Goal: Task Accomplishment & Management: Manage account settings

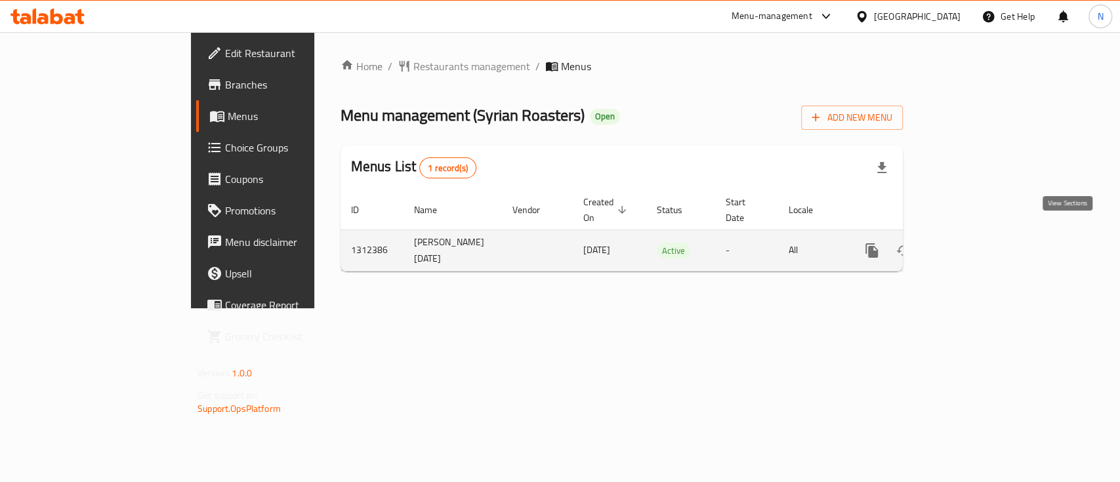
click at [982, 244] on link "enhanced table" at bounding box center [965, 250] width 31 height 31
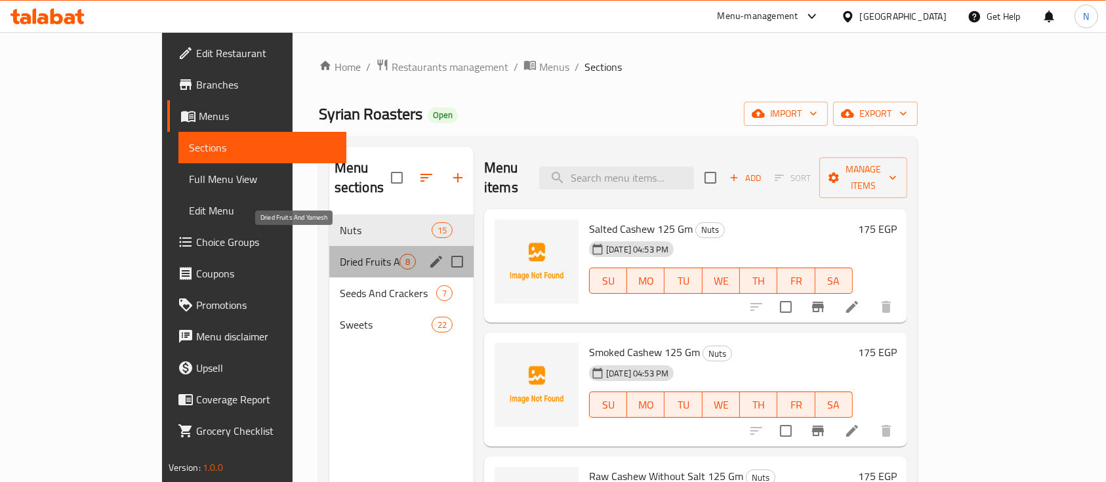
click at [340, 254] on span "Dried Fruits And Yamesh" at bounding box center [370, 262] width 60 height 16
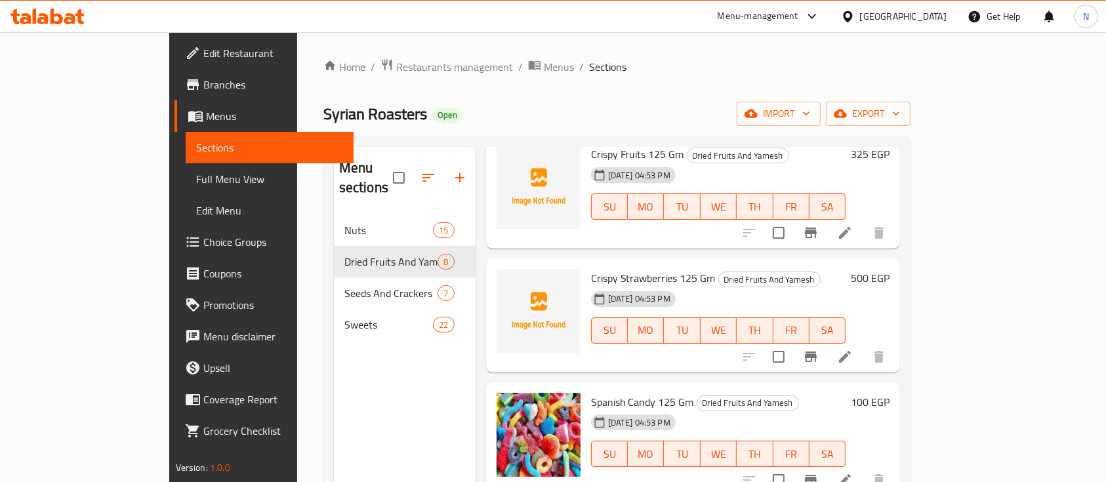
scroll to position [233, 0]
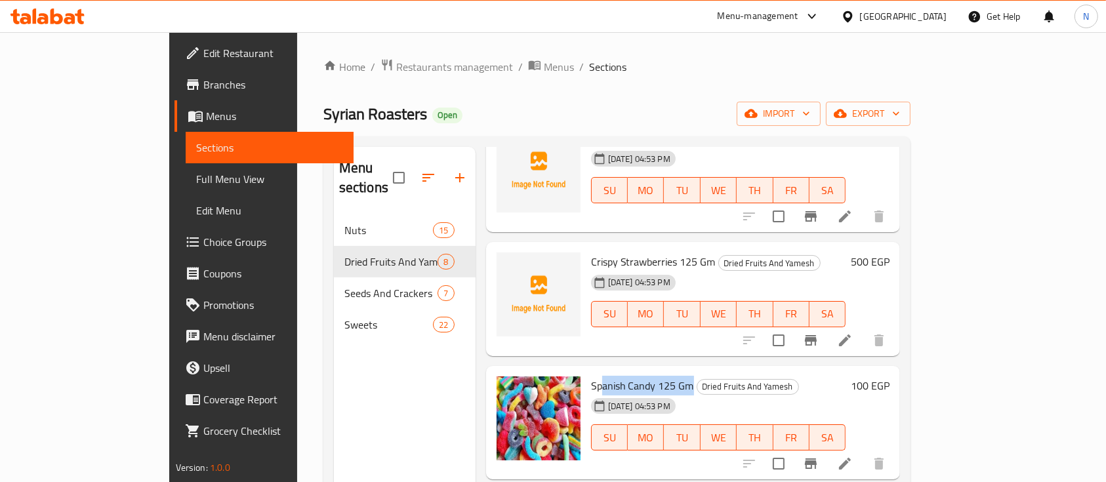
drag, startPoint x: 559, startPoint y: 347, endPoint x: 648, endPoint y: 348, distance: 88.5
click at [648, 376] on span "Spanish Candy 125 Gm" at bounding box center [642, 386] width 103 height 20
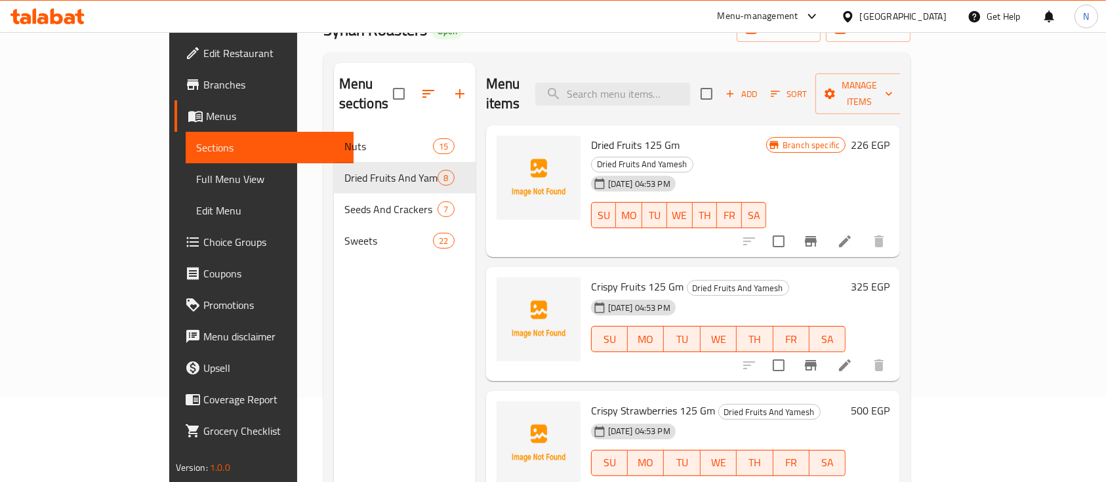
scroll to position [0, 0]
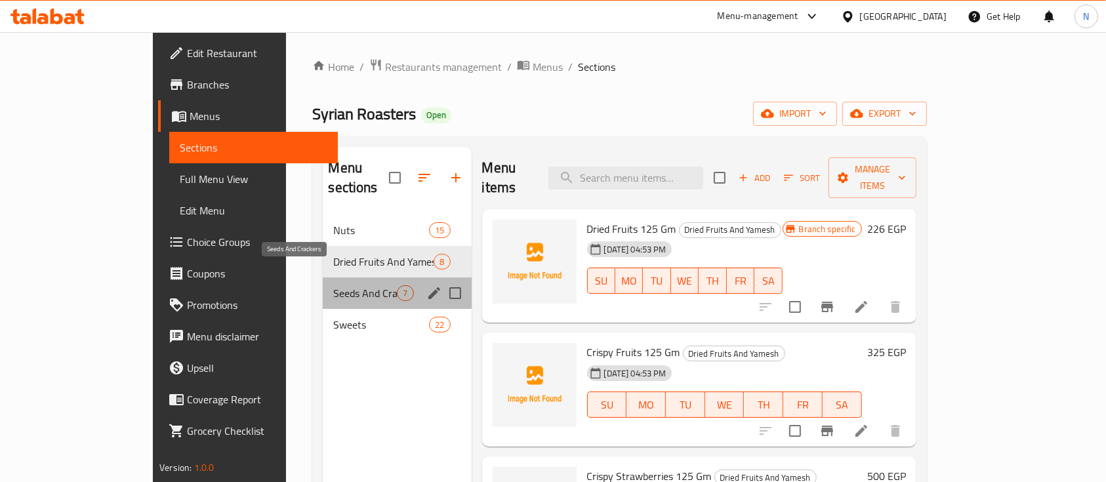
click at [333, 285] on span "Seeds And Crackers" at bounding box center [365, 293] width 64 height 16
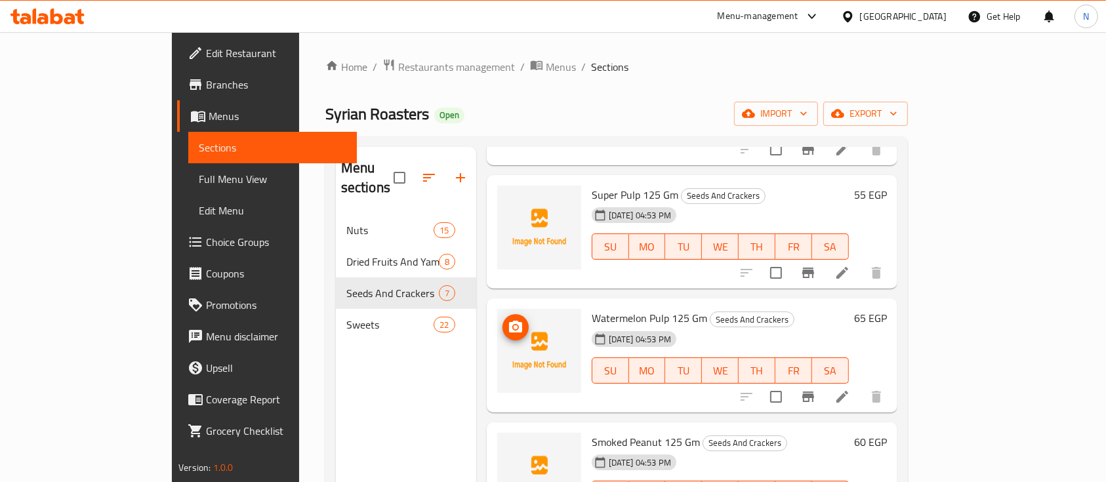
scroll to position [416, 0]
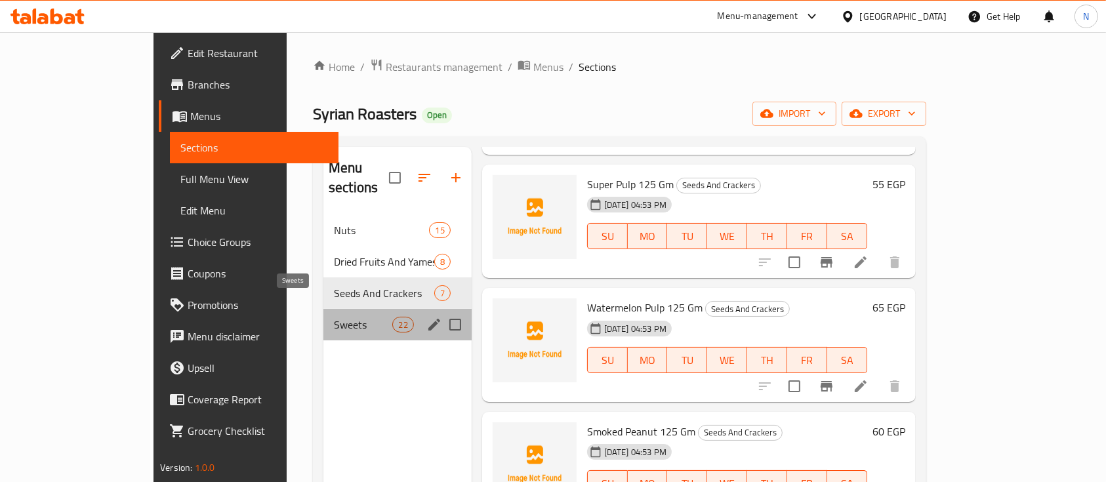
click at [334, 317] on span "Sweets" at bounding box center [363, 325] width 58 height 16
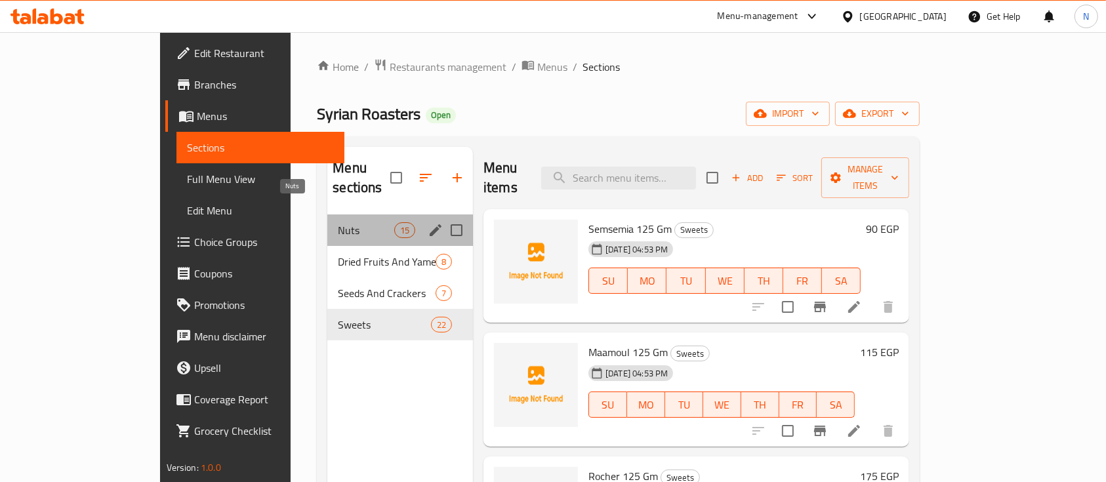
click at [338, 222] on span "Nuts" at bounding box center [366, 230] width 56 height 16
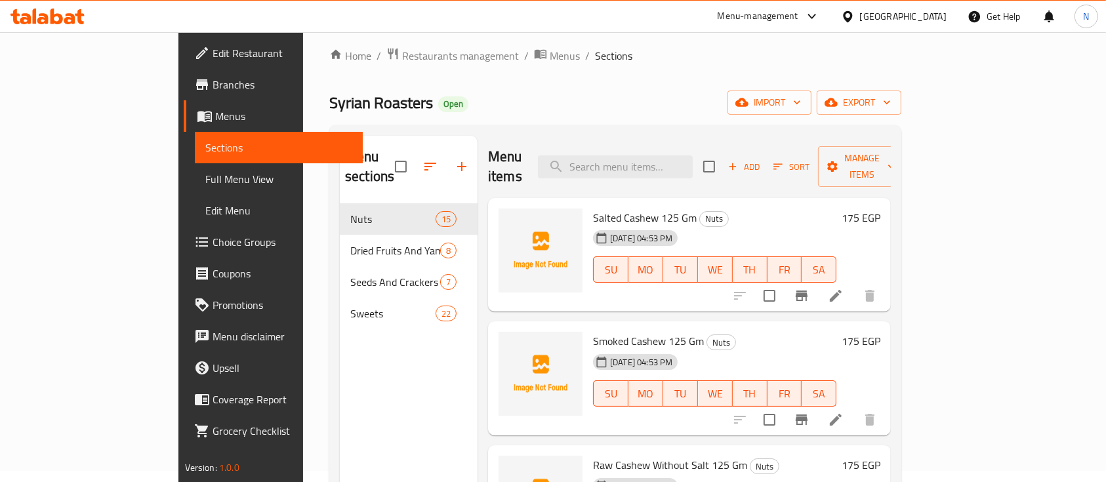
scroll to position [9, 0]
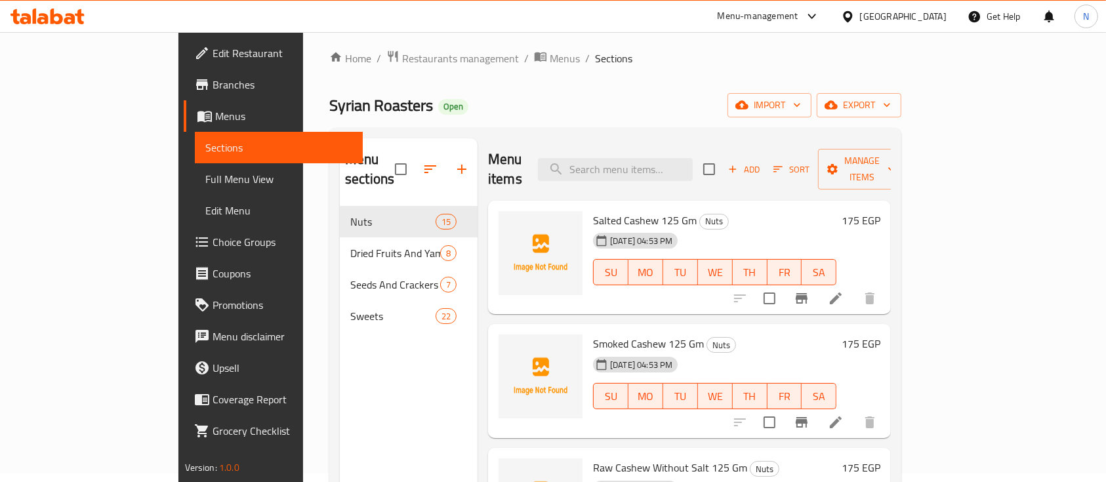
click at [600, 211] on span "Salted Cashew 125 Gm" at bounding box center [645, 221] width 104 height 20
copy span "Cashew"
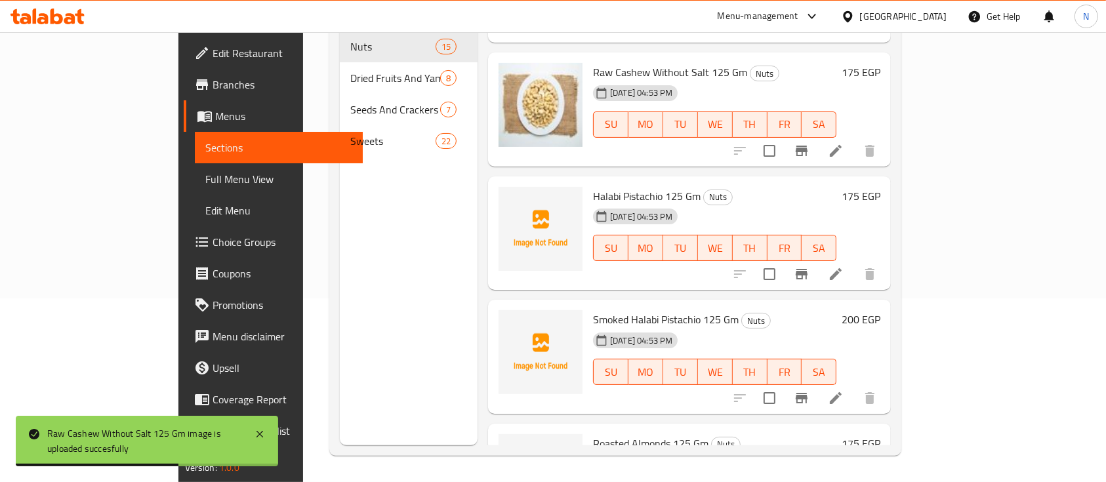
scroll to position [235, 0]
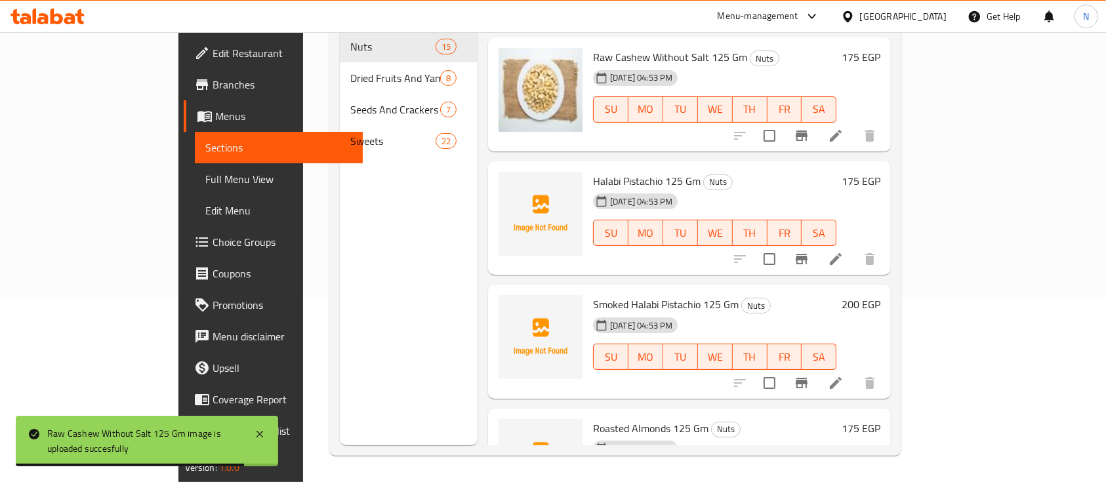
click at [593, 171] on span "Halabi Pistachio 125 Gm" at bounding box center [647, 181] width 108 height 20
copy span "Pistachio"
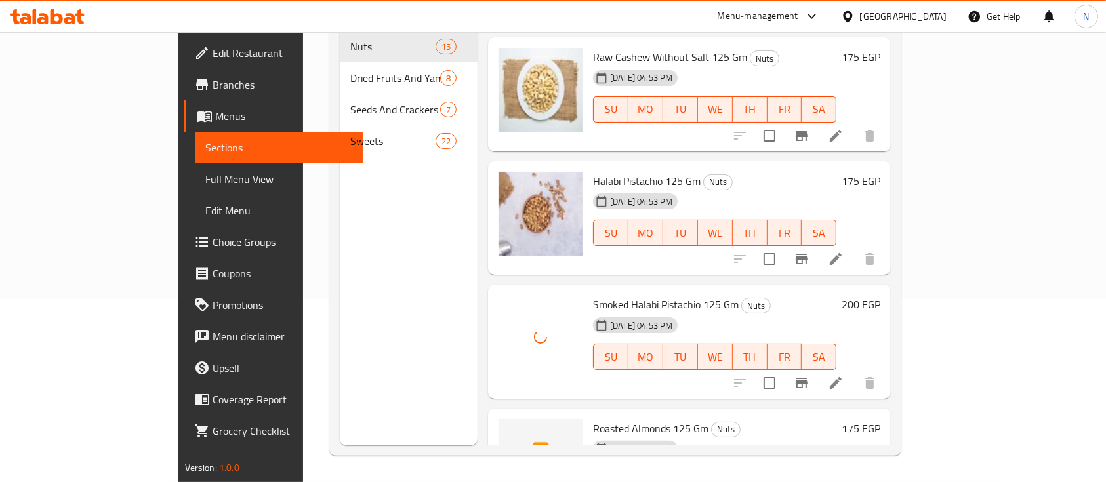
click at [612, 418] on span "Roasted Almonds 125 Gm" at bounding box center [650, 428] width 115 height 20
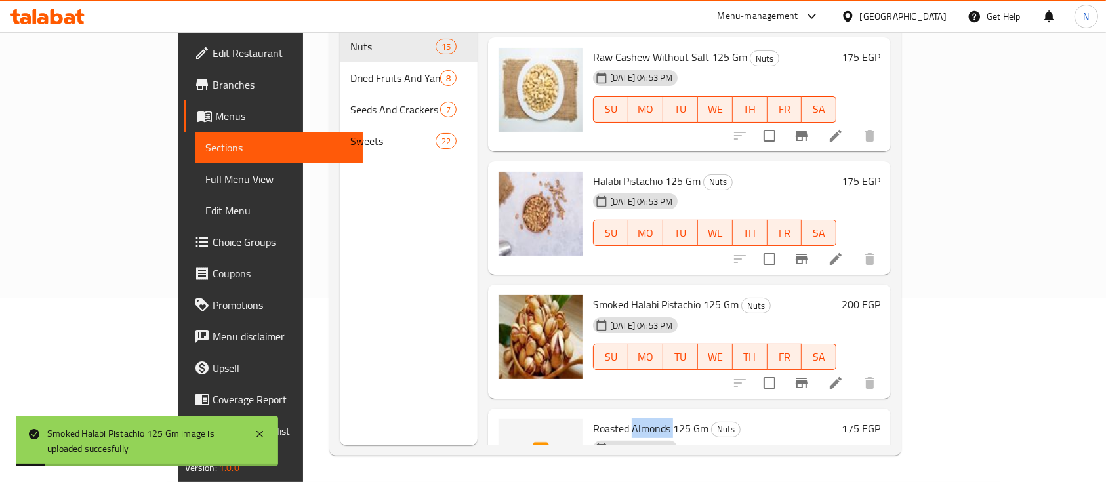
copy span "Almonds"
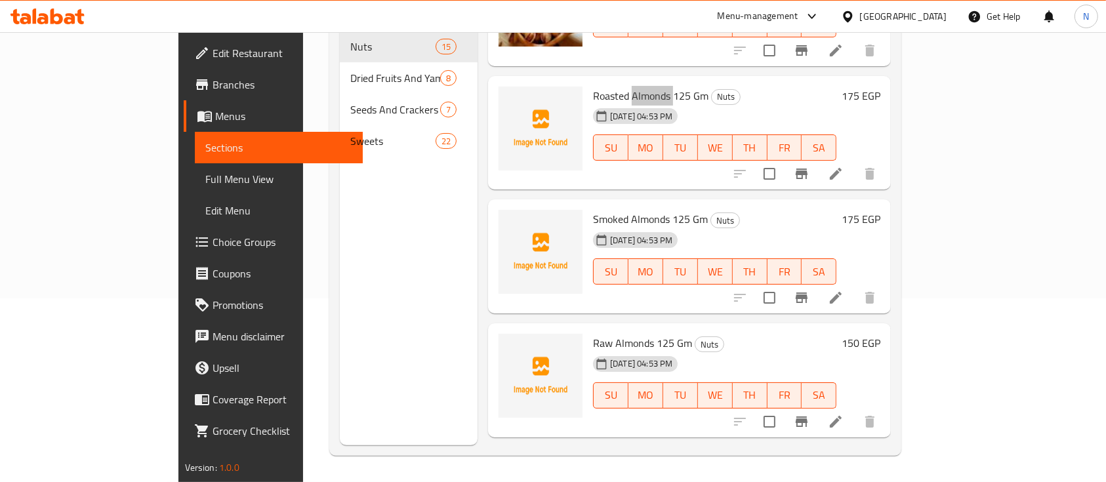
scroll to position [610, 0]
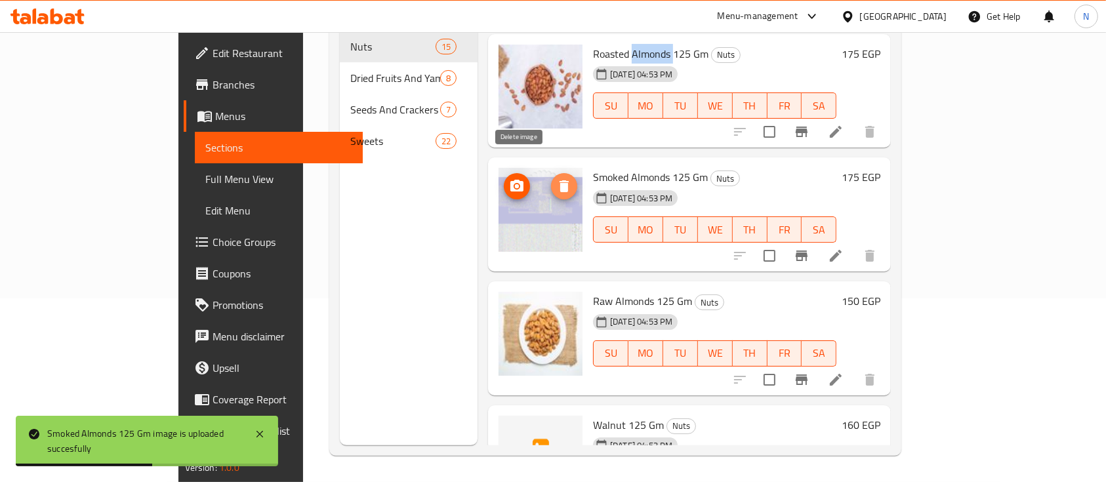
click at [559, 180] on icon "delete image" at bounding box center [563, 186] width 9 height 12
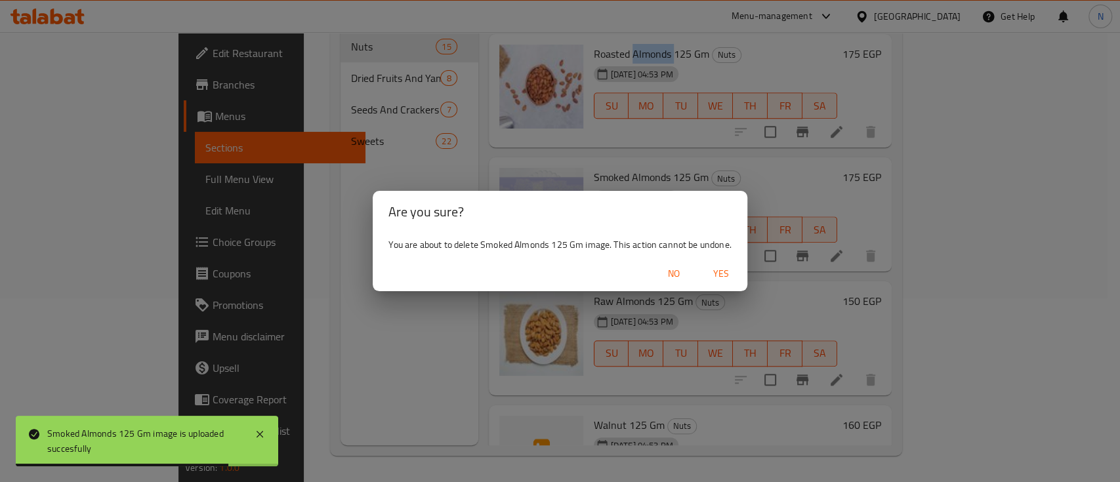
click at [720, 279] on span "Yes" at bounding box center [720, 274] width 31 height 16
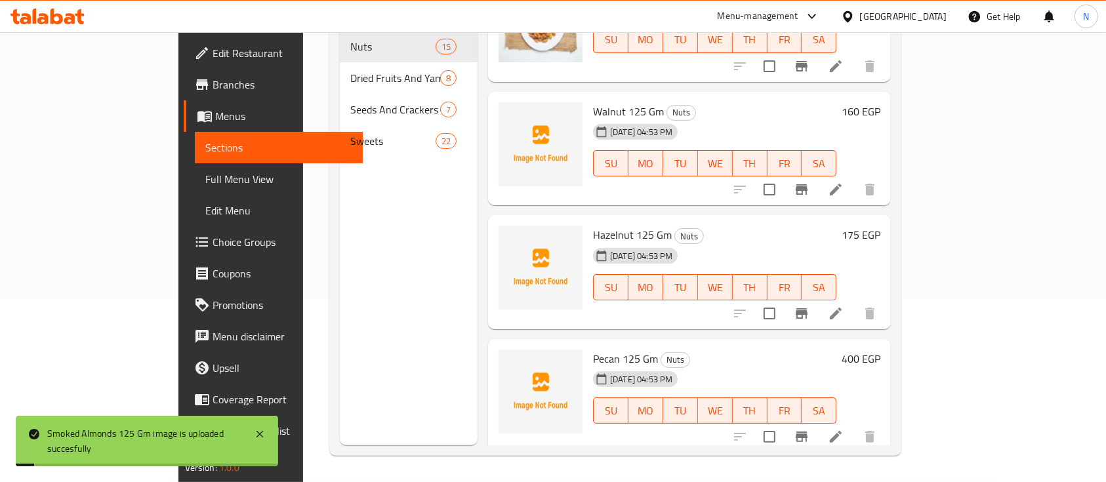
scroll to position [931, 0]
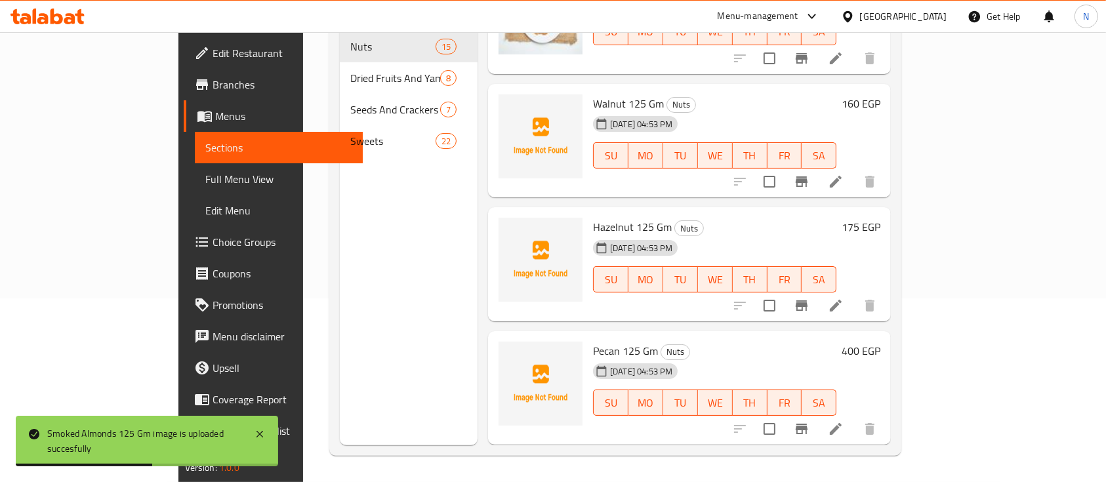
click at [593, 94] on span "Walnut 125 Gm" at bounding box center [628, 104] width 71 height 20
copy span "Walnut"
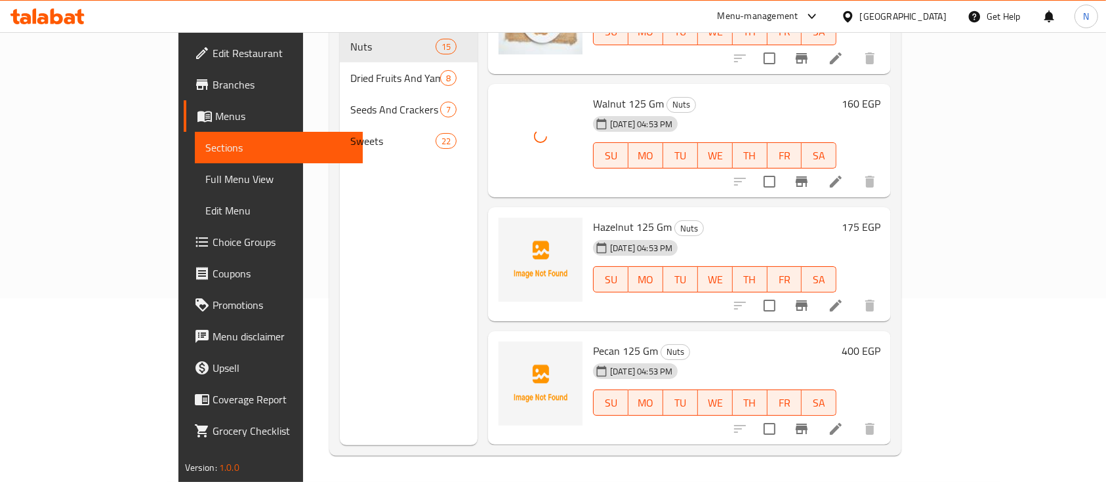
click at [593, 217] on span "Hazelnut 125 Gm" at bounding box center [632, 227] width 79 height 20
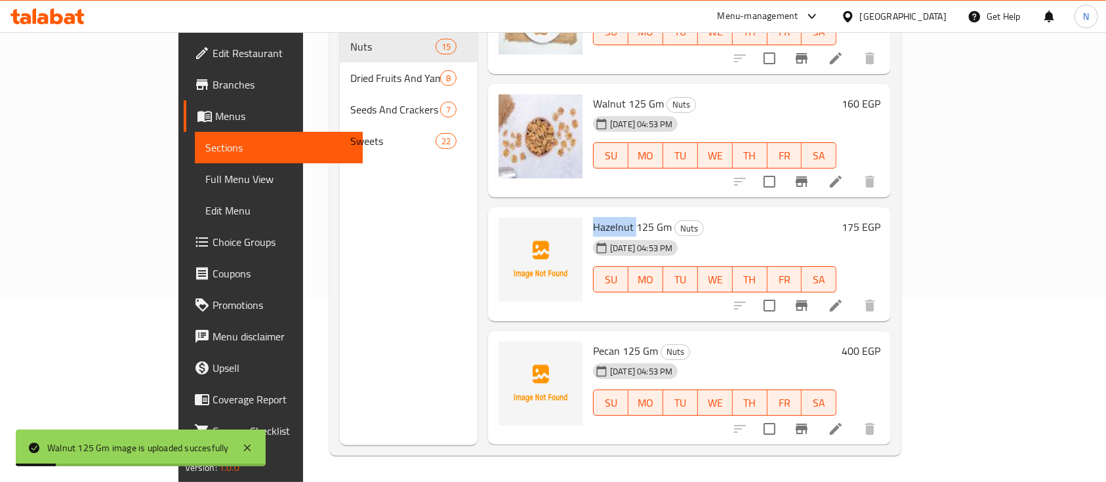
copy span "Hazelnut"
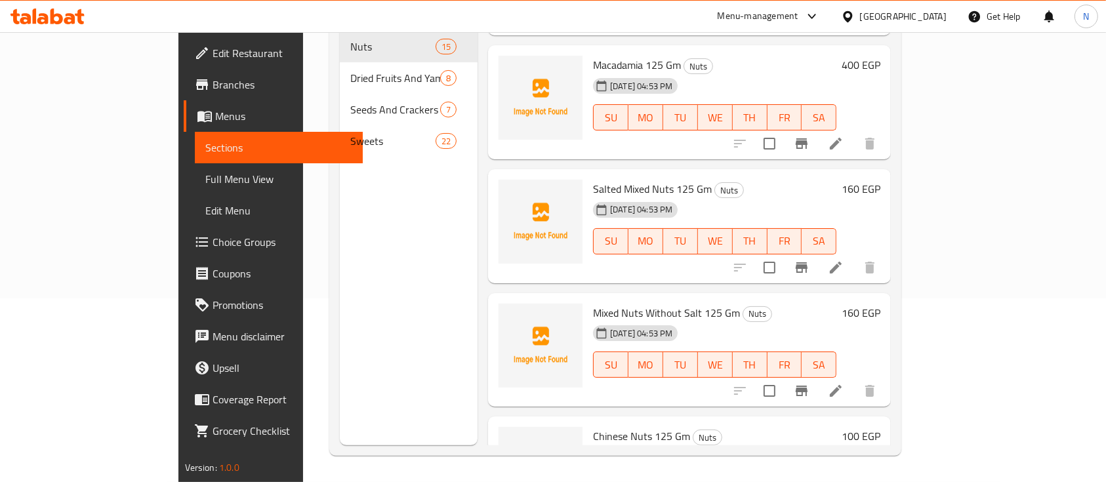
scroll to position [1049, 0]
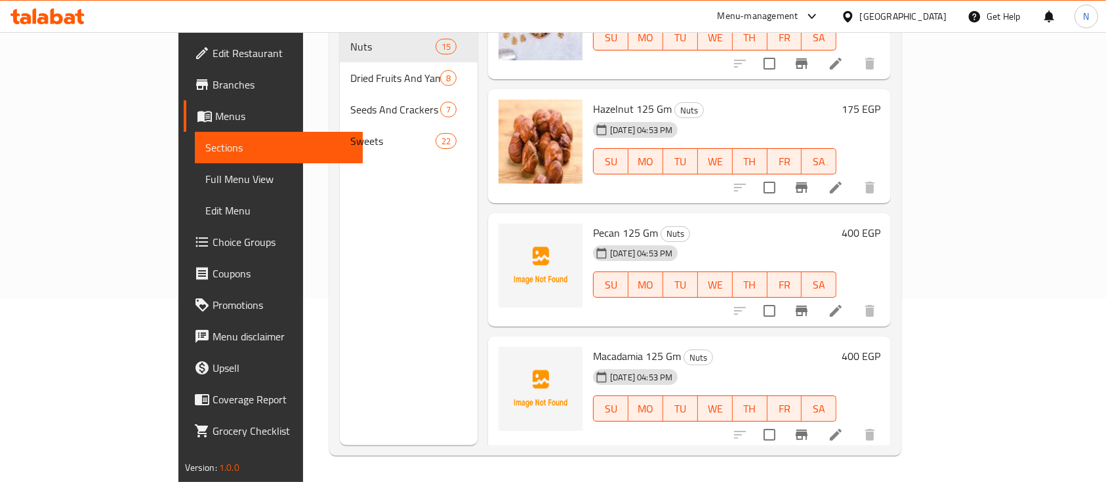
click at [593, 223] on span "Pecan 125 Gm" at bounding box center [625, 233] width 65 height 20
copy span "Pecan"
click at [593, 346] on span "Macadamia 125 Gm" at bounding box center [637, 356] width 88 height 20
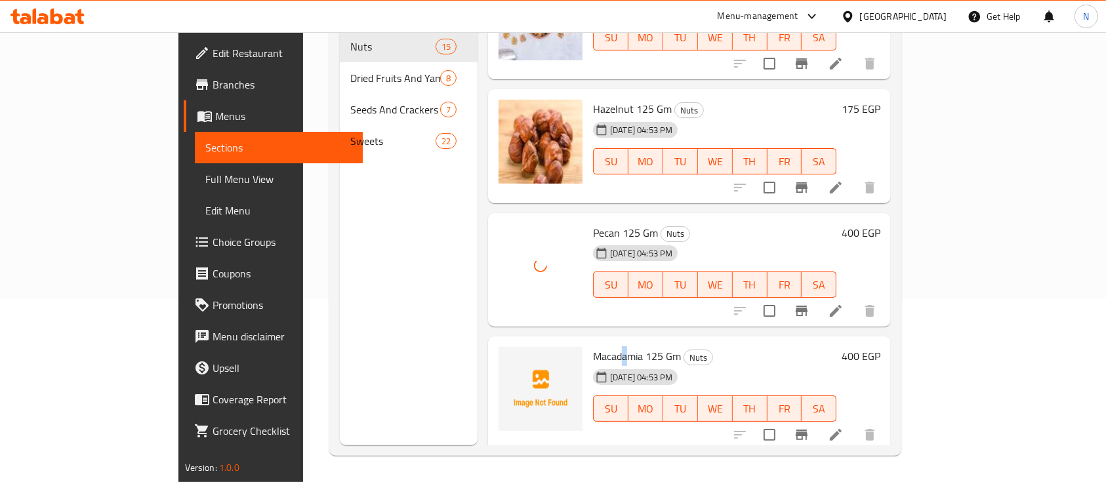
click at [593, 346] on span "Macadamia 125 Gm" at bounding box center [637, 356] width 88 height 20
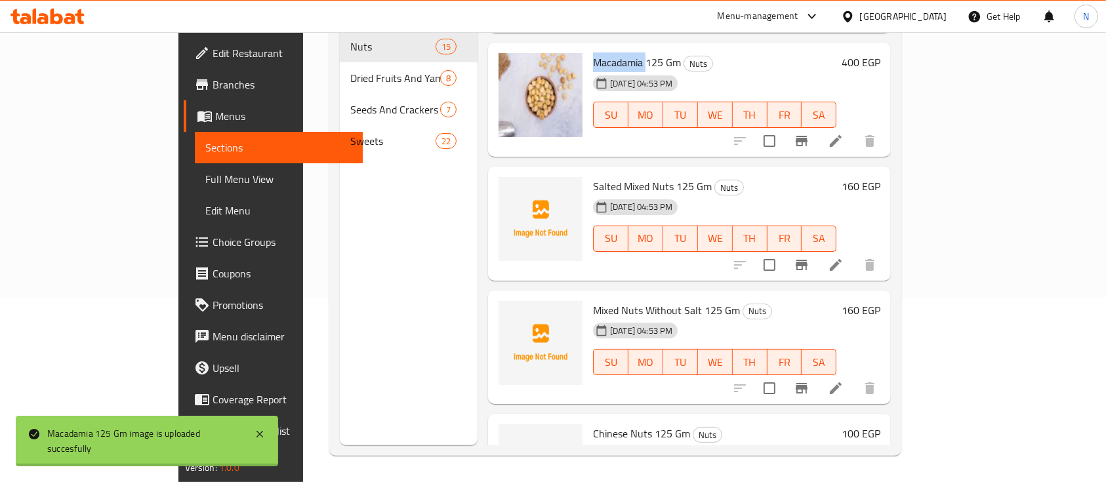
scroll to position [1348, 0]
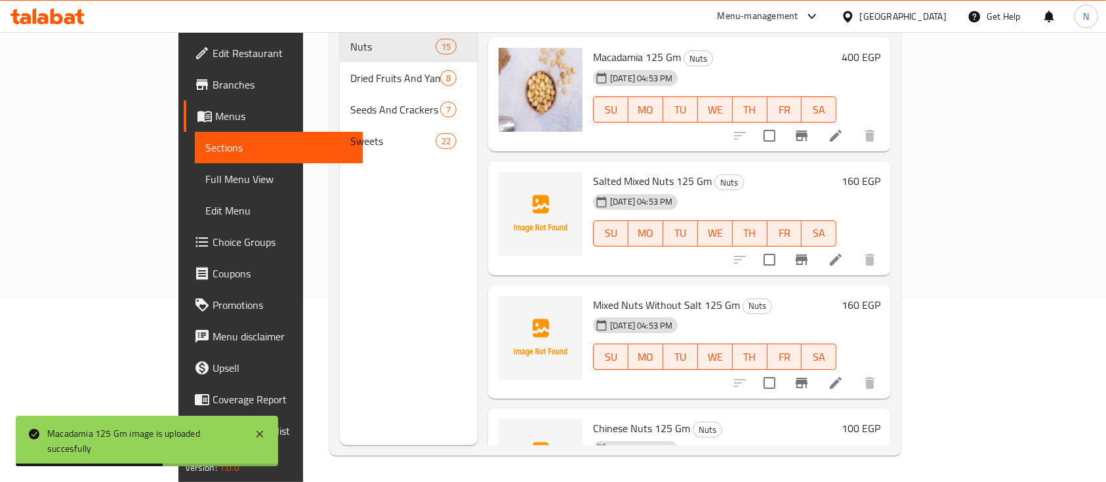
click at [613, 171] on span "Salted Mixed Nuts 125 Gm" at bounding box center [652, 181] width 119 height 20
copy span "Nuts"
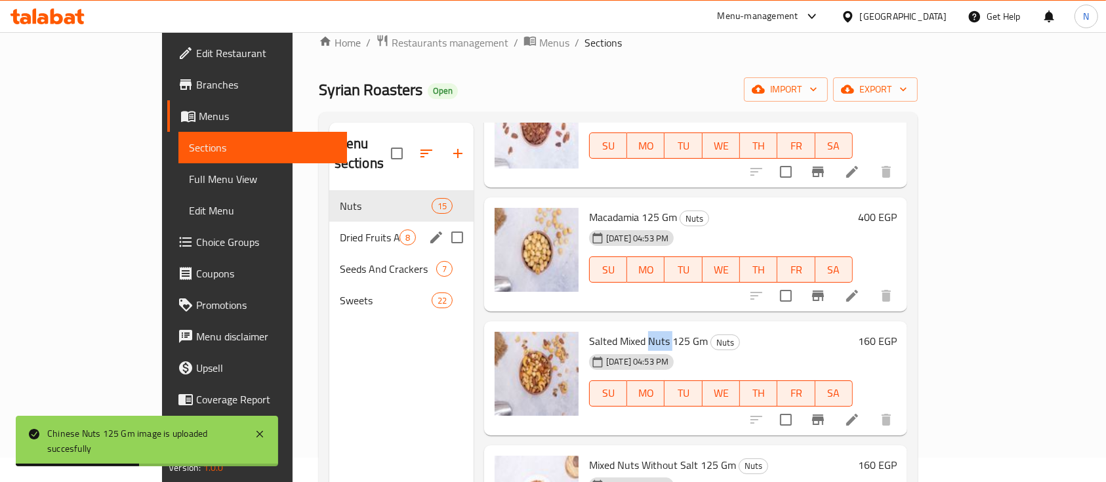
scroll to position [0, 0]
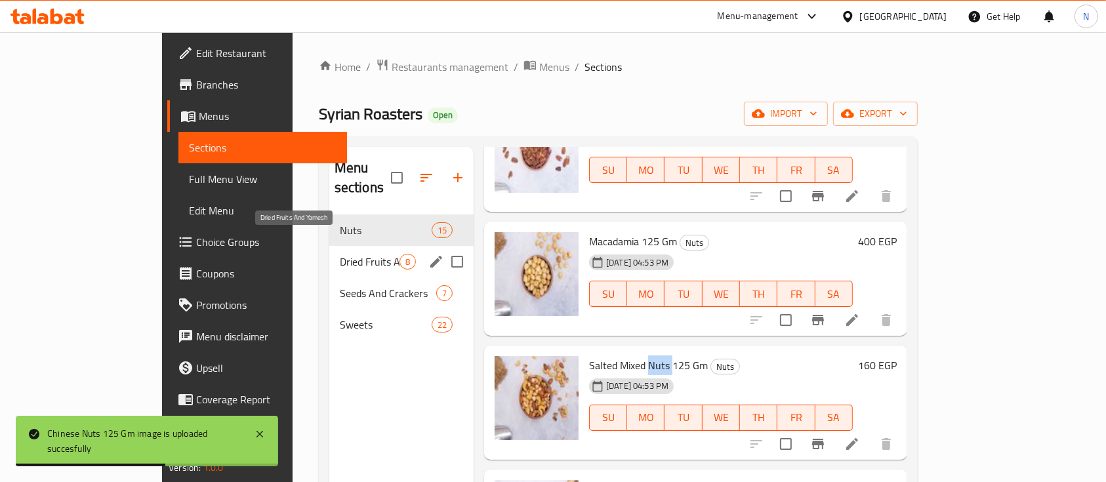
click at [340, 254] on span "Dried Fruits And Yamesh" at bounding box center [370, 262] width 60 height 16
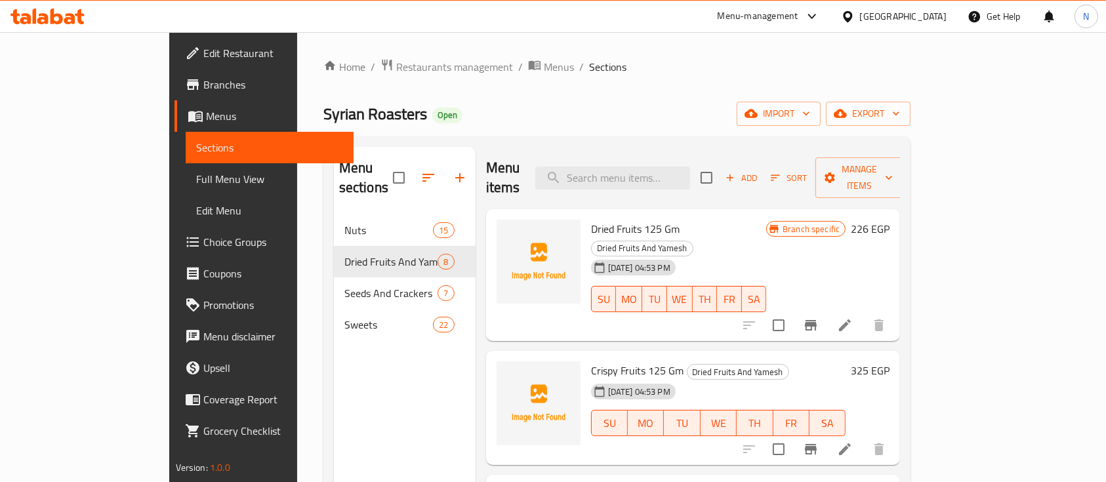
click at [591, 219] on span "Dried Fruits 125 Gm" at bounding box center [635, 229] width 89 height 20
copy span "Fruits"
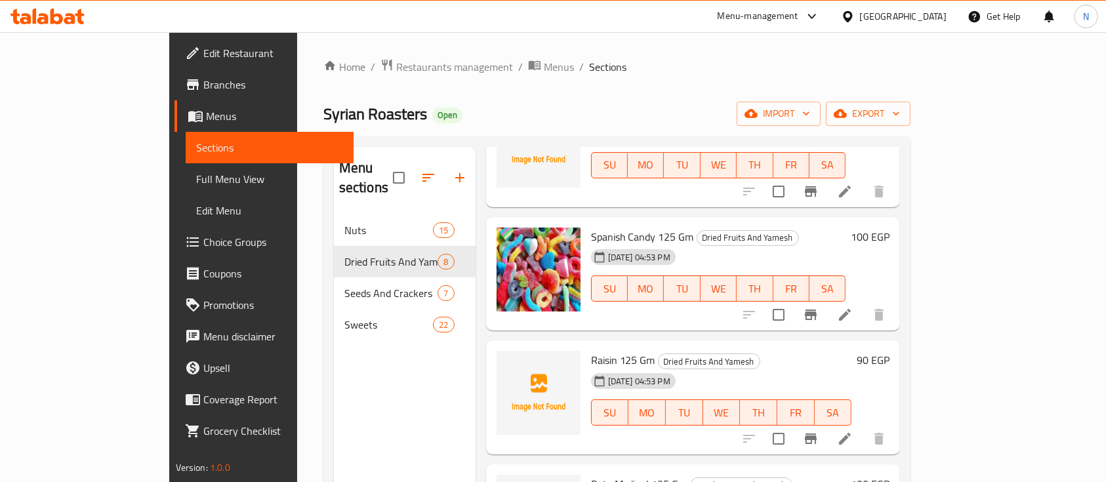
scroll to position [394, 0]
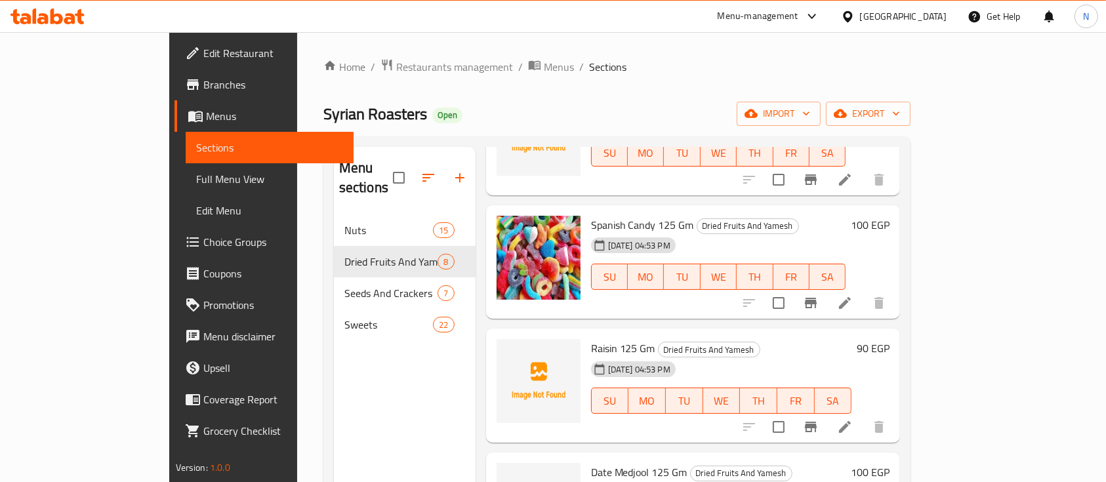
click at [591, 338] on span "Raisin 125 Gm" at bounding box center [623, 348] width 64 height 20
copy span "Raisin"
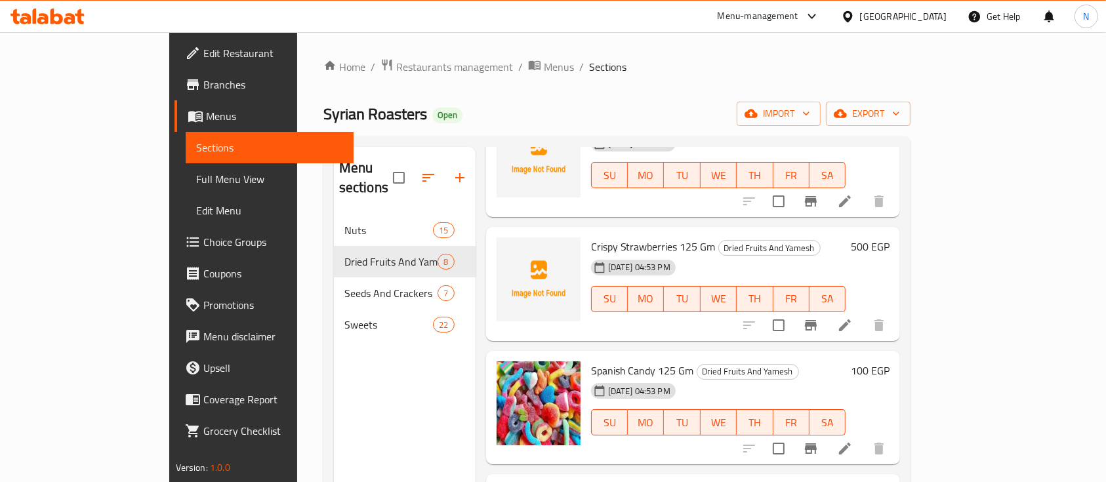
scroll to position [0, 0]
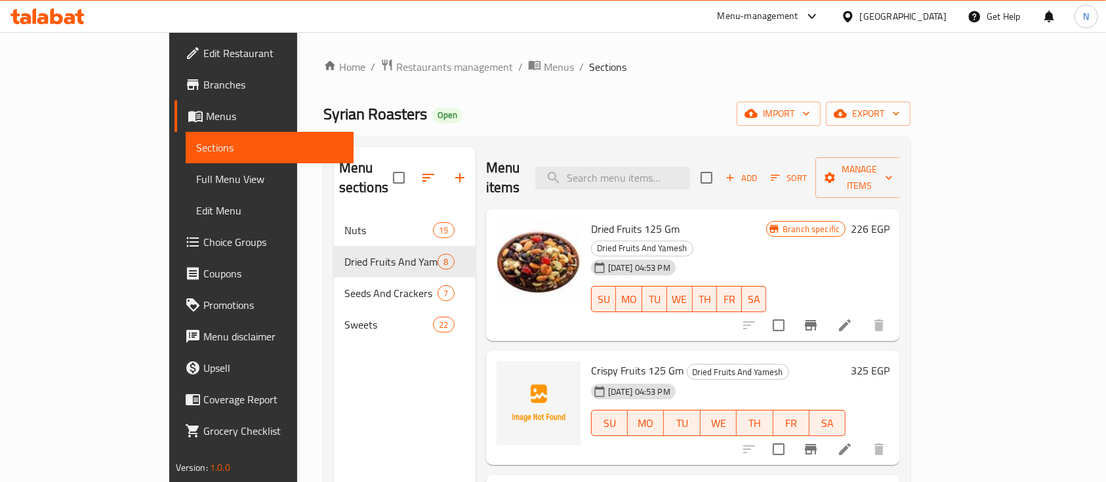
click at [544, 113] on div "Syrian Roasters Open import export" at bounding box center [617, 114] width 588 height 24
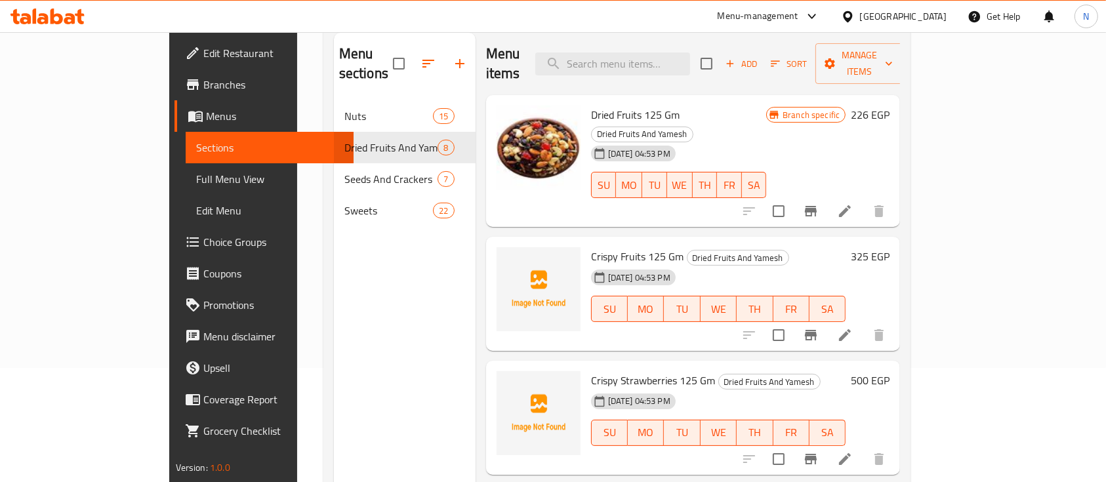
scroll to position [142, 0]
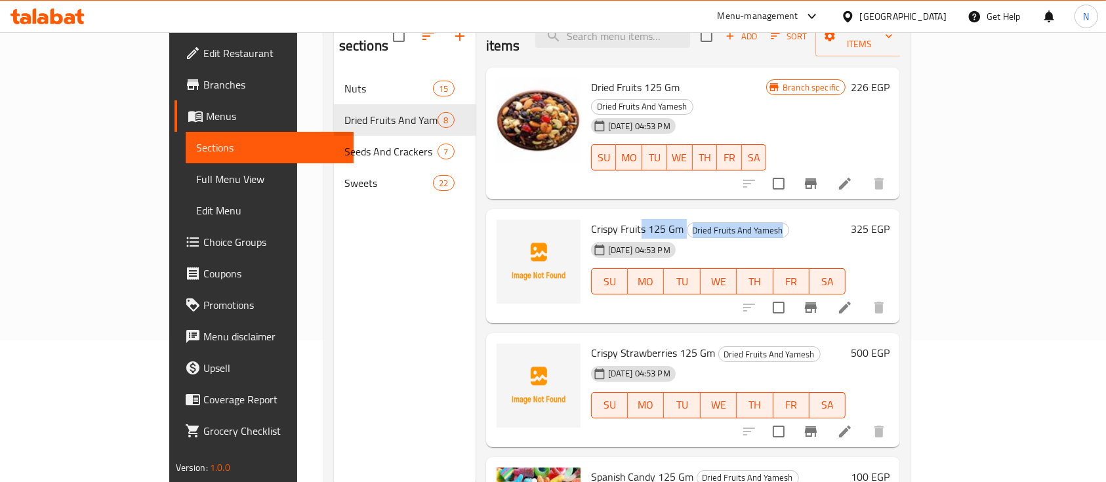
drag, startPoint x: 574, startPoint y: 199, endPoint x: 588, endPoint y: 190, distance: 16.6
click at [597, 214] on div "Crispy Fruits 125 Gm Dried Fruits And Yamesh 16-09-2025 04:53 PM SU MO TU WE TH…" at bounding box center [719, 266] width 266 height 104
click at [591, 219] on span "Crispy Fruits 125 Gm" at bounding box center [637, 229] width 93 height 20
drag, startPoint x: 552, startPoint y: 192, endPoint x: 603, endPoint y: 193, distance: 51.8
click at [603, 219] on span "Crispy Fruits 125 Gm" at bounding box center [637, 229] width 93 height 20
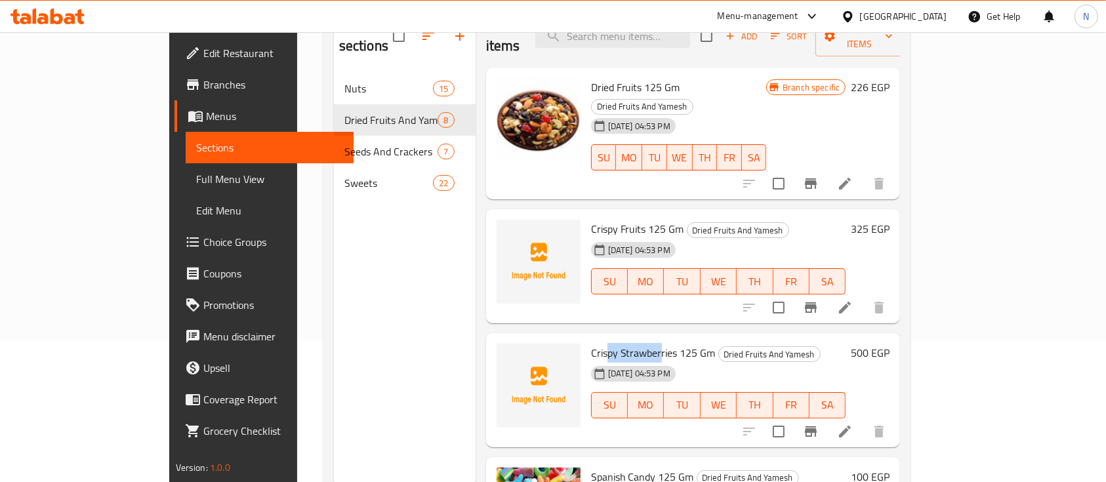
drag, startPoint x: 567, startPoint y: 312, endPoint x: 618, endPoint y: 313, distance: 51.2
click at [618, 343] on span "Crispy Strawberries 125 Gm" at bounding box center [653, 353] width 125 height 20
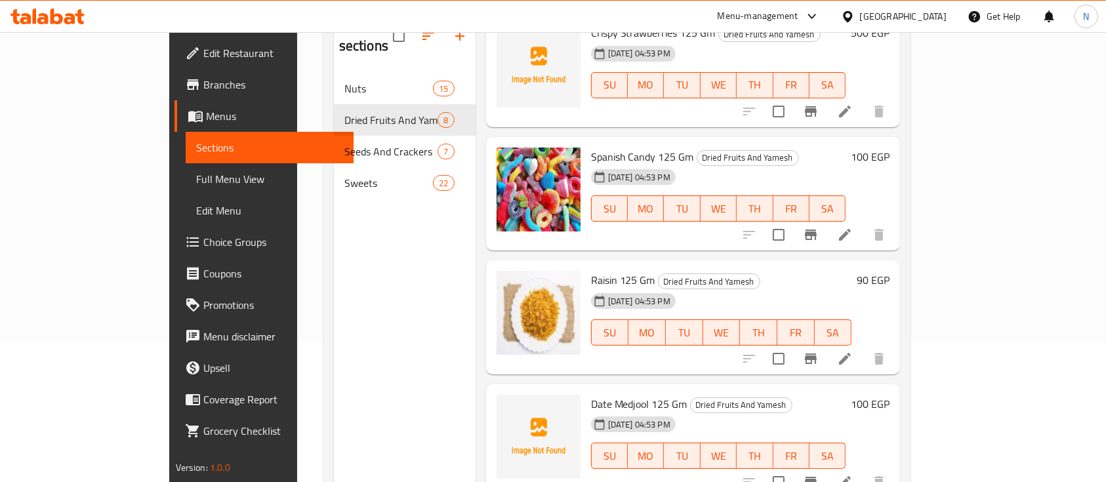
scroll to position [352, 0]
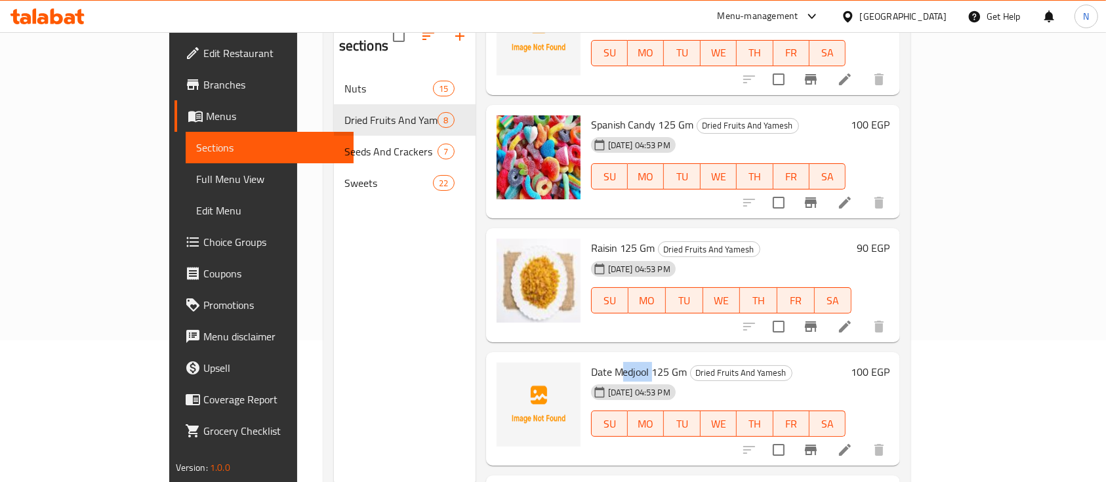
drag, startPoint x: 582, startPoint y: 332, endPoint x: 612, endPoint y: 334, distance: 30.2
click at [612, 362] on span "Date Medjool 125 Gm" at bounding box center [639, 372] width 96 height 20
click at [591, 362] on span "Date Medjool 125 Gm" at bounding box center [639, 372] width 96 height 20
drag, startPoint x: 552, startPoint y: 334, endPoint x: 550, endPoint y: 346, distance: 12.6
click at [586, 357] on div "Date Medjool 125 Gm Dried Fruits And Yamesh 16-09-2025 04:53 PM SU MO TU WE TH …" at bounding box center [719, 409] width 266 height 104
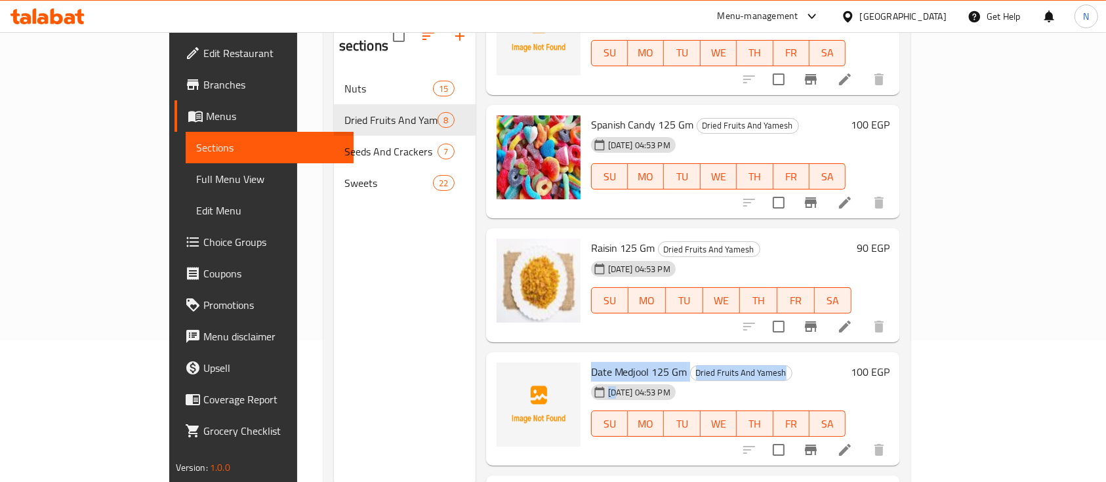
click at [591, 362] on span "Date Medjool 125 Gm" at bounding box center [639, 372] width 96 height 20
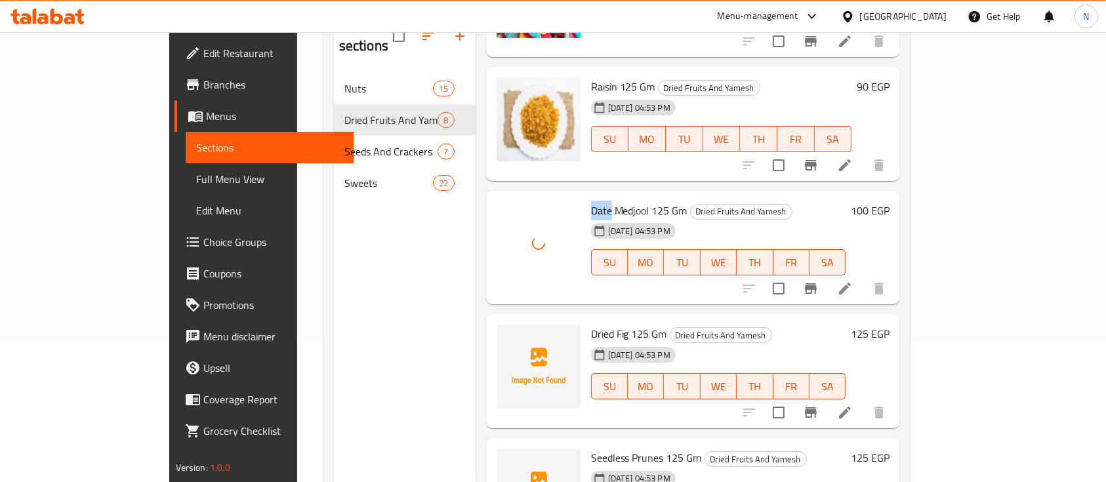
scroll to position [540, 0]
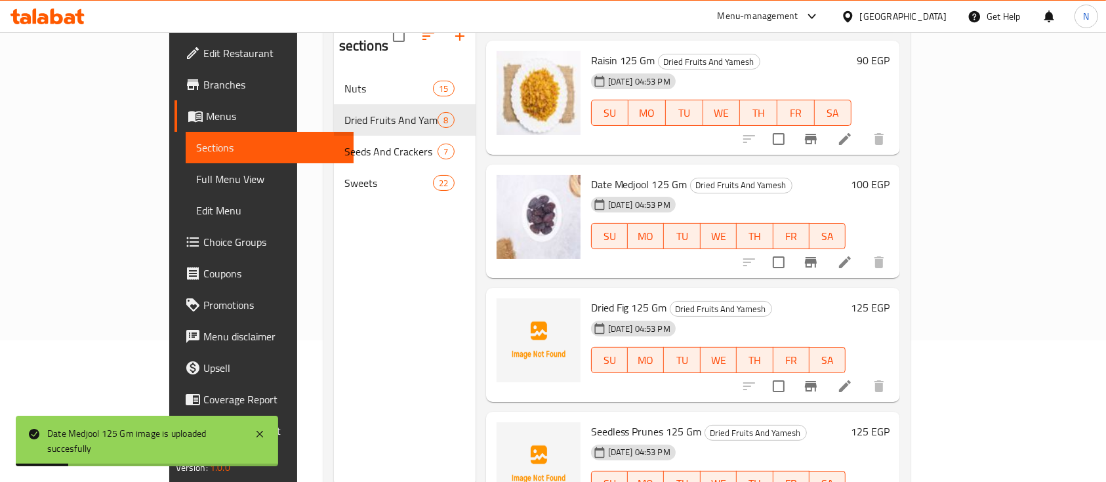
click at [591, 298] on span "Dried Fig 125 Gm" at bounding box center [629, 308] width 76 height 20
copy span "Fig"
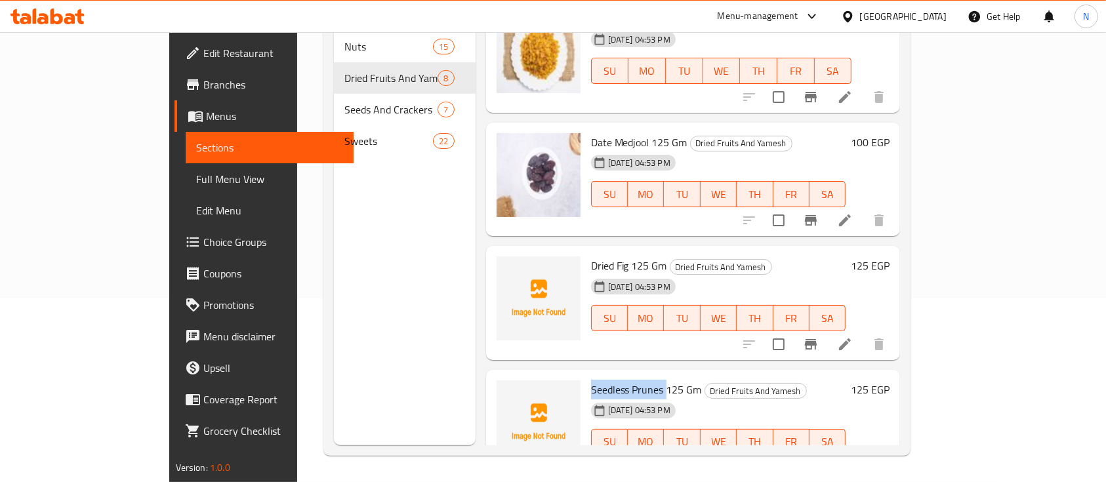
drag, startPoint x: 548, startPoint y: 350, endPoint x: 622, endPoint y: 350, distance: 74.8
click at [622, 380] on span "Seedless Prunes 125 Gm" at bounding box center [646, 390] width 111 height 20
click at [613, 380] on span "Seedless Prunes 125 Gm" at bounding box center [646, 390] width 111 height 20
click at [542, 370] on div "Seedless Prunes 125 Gm Dried Fruits And Yamesh 16-09-2025 04:53 PM SU MO TU WE …" at bounding box center [693, 427] width 415 height 114
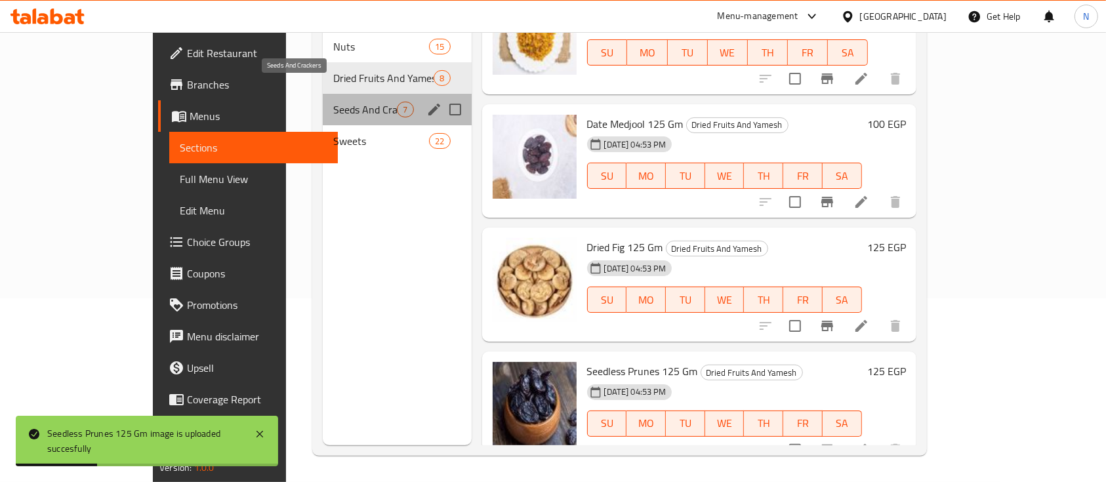
click at [333, 102] on span "Seeds And Crackers" at bounding box center [365, 110] width 64 height 16
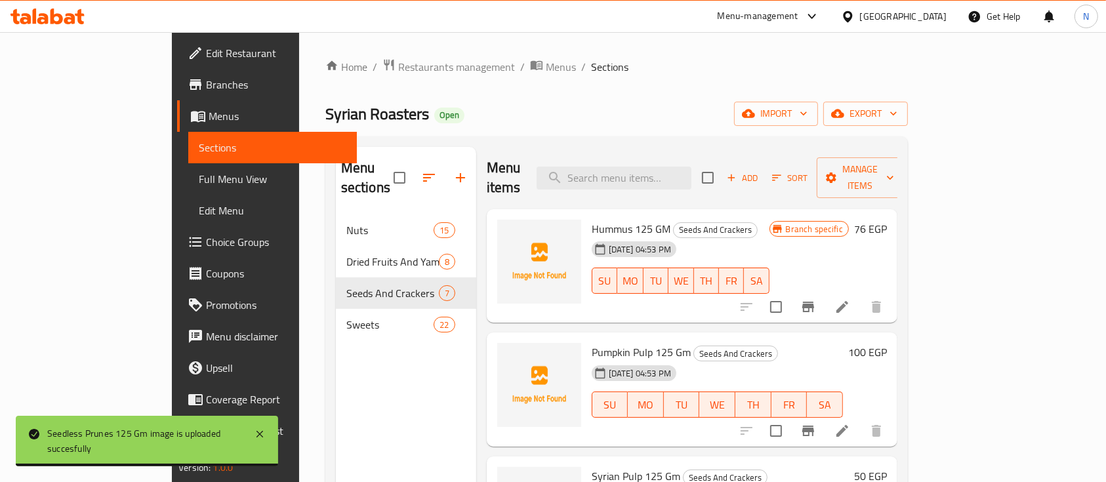
click at [592, 219] on span "Hummus 125 GM" at bounding box center [631, 229] width 79 height 20
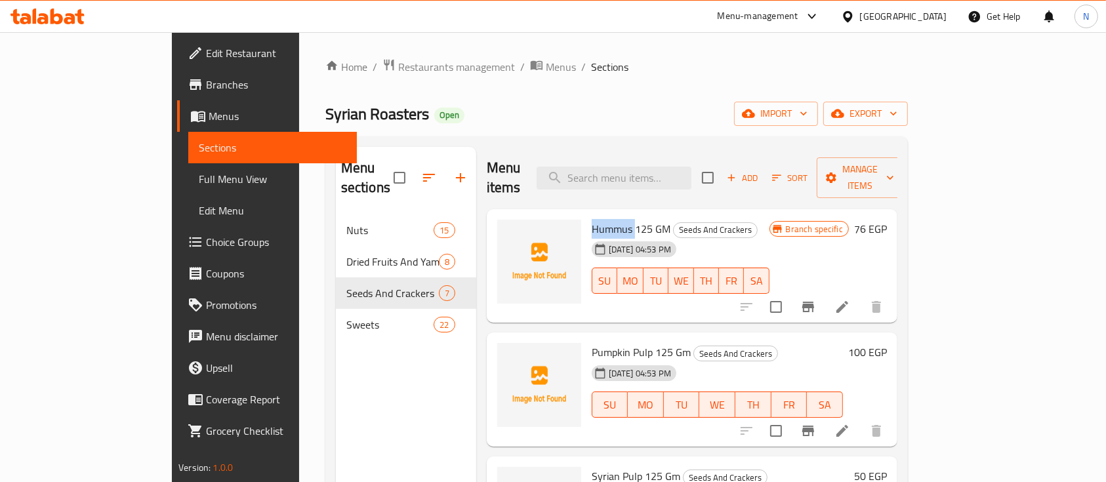
click at [592, 219] on span "Hummus 125 GM" at bounding box center [631, 229] width 79 height 20
click at [592, 342] on span "Pumpkin Pulp 125 Gm" at bounding box center [641, 352] width 99 height 20
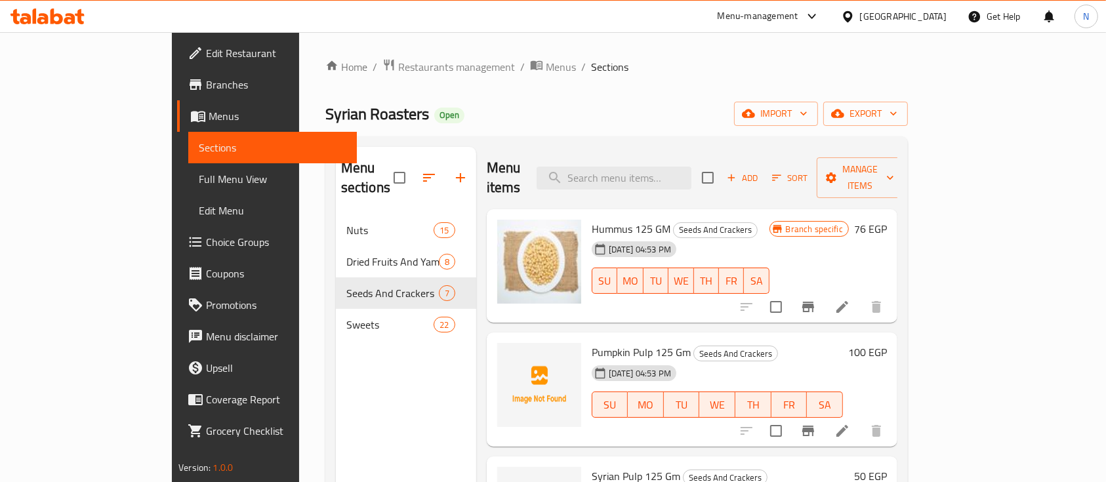
click at [598, 342] on span "Pumpkin Pulp 125 Gm" at bounding box center [641, 352] width 99 height 20
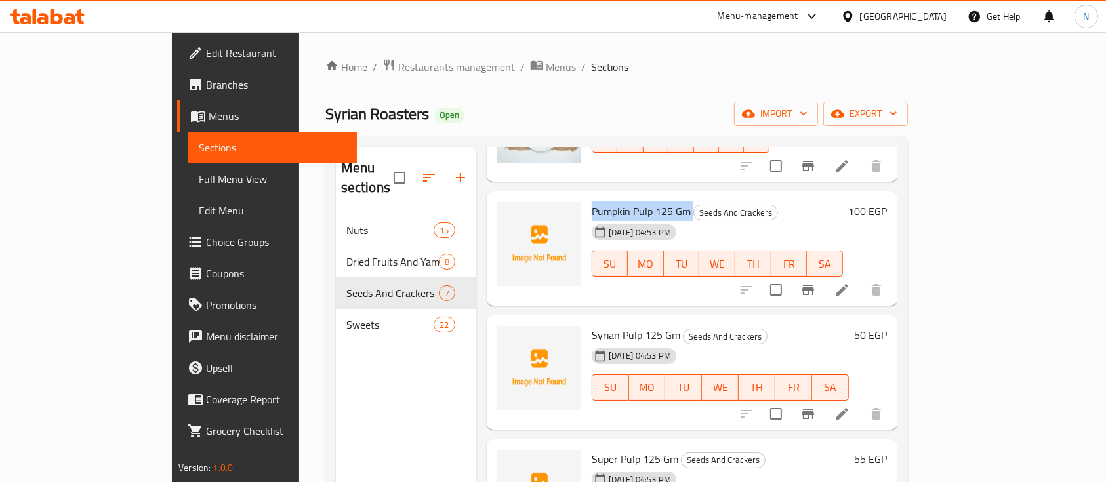
scroll to position [152, 0]
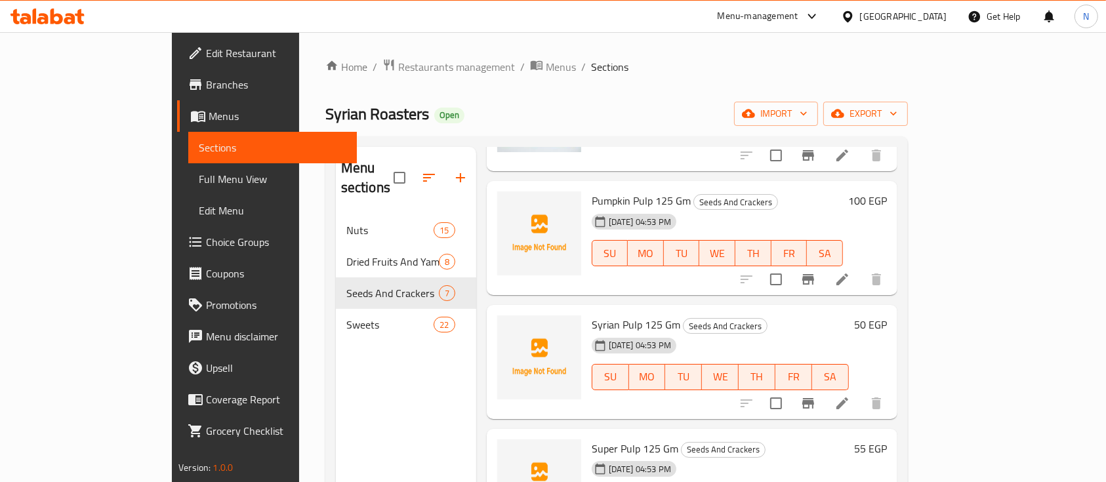
click at [592, 315] on span "Syrian Pulp 125 Gm" at bounding box center [636, 325] width 89 height 20
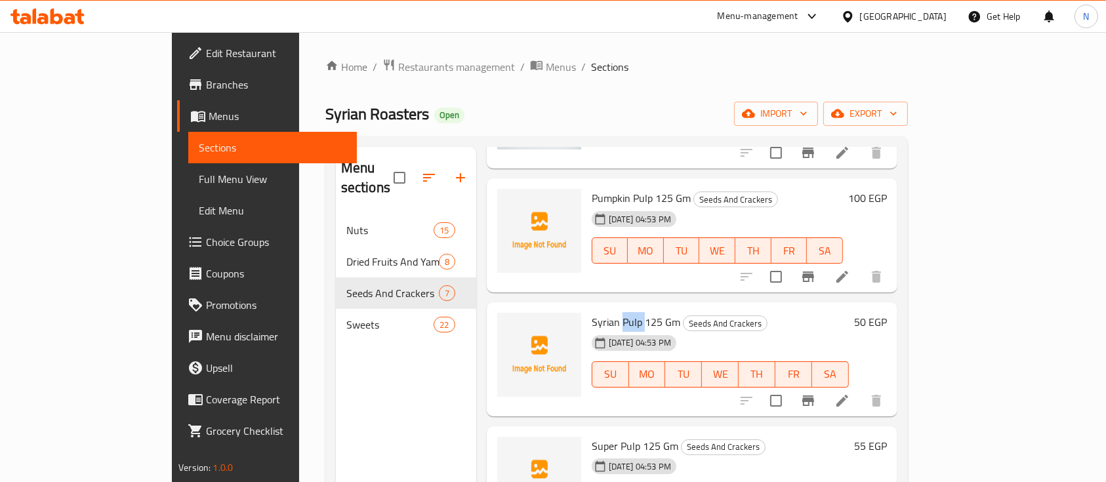
scroll to position [150, 0]
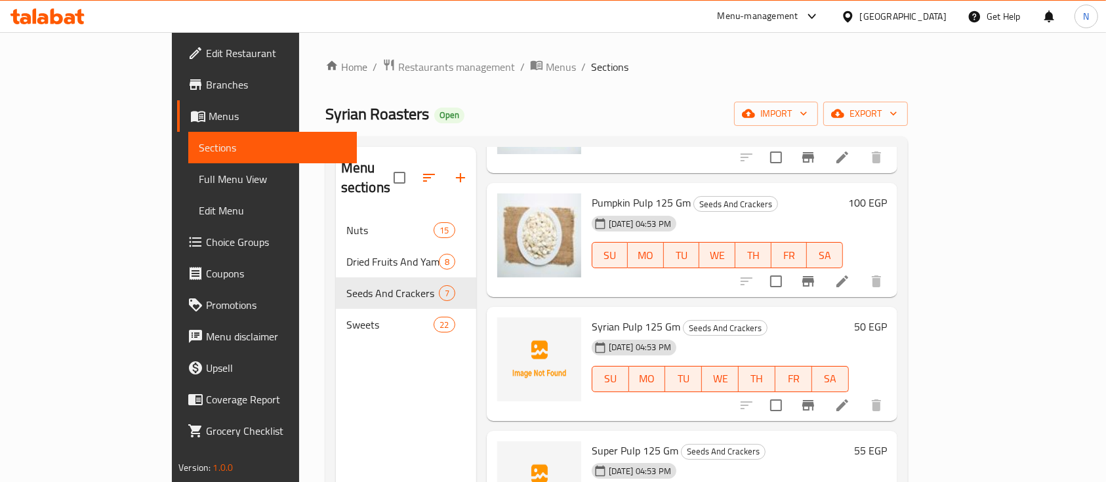
click at [627, 87] on div "Home / Restaurants management / Menus / Sections Syrian Roasters Open import ex…" at bounding box center [616, 348] width 582 height 581
click at [550, 204] on span "delete image" at bounding box center [563, 212] width 26 height 16
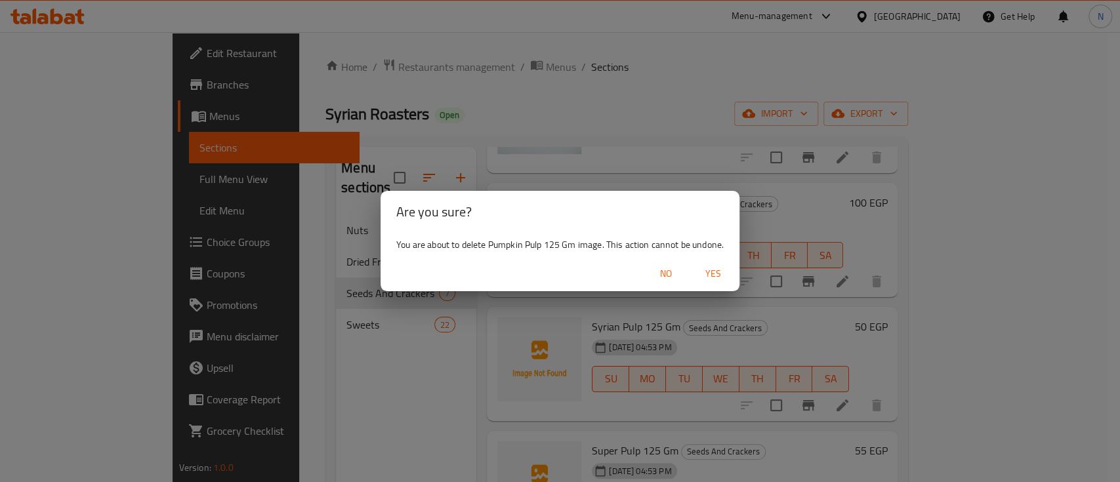
click at [719, 270] on span "Yes" at bounding box center [712, 274] width 31 height 16
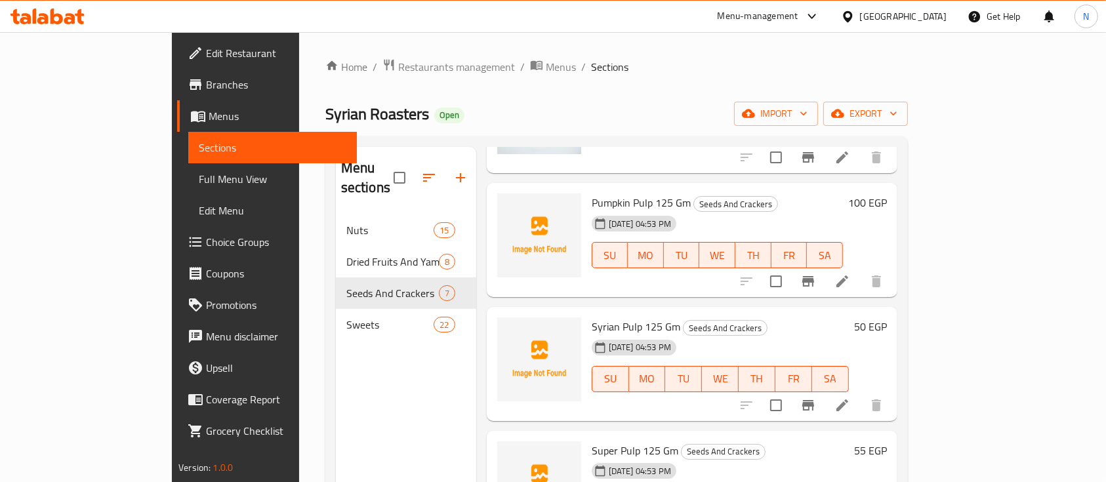
click at [592, 193] on span "Pumpkin Pulp 125 Gm" at bounding box center [641, 203] width 99 height 20
click at [599, 72] on ol "Home / Restaurants management / Menus / Sections" at bounding box center [616, 66] width 582 height 17
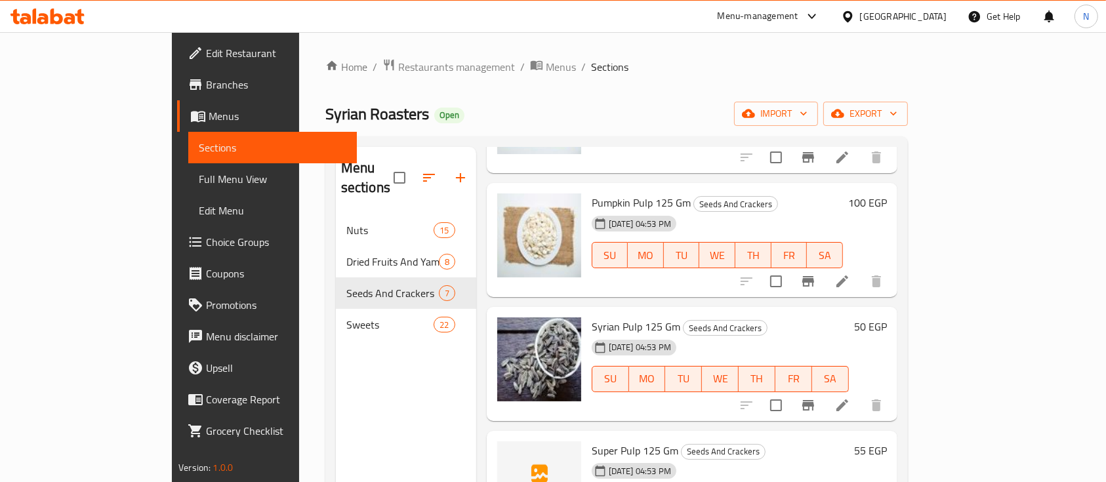
click at [636, 56] on div "Home / Restaurants management / Menus / Sections Syrian Roasters Open import ex…" at bounding box center [616, 349] width 635 height 634
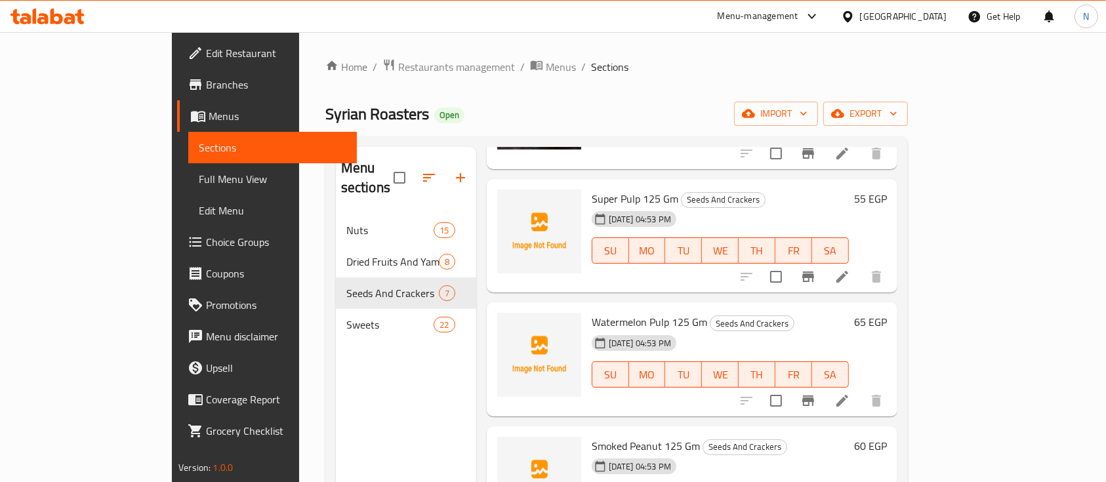
scroll to position [403, 0]
click at [592, 311] on span "Watermelon Pulp 125 Gm" at bounding box center [649, 321] width 115 height 20
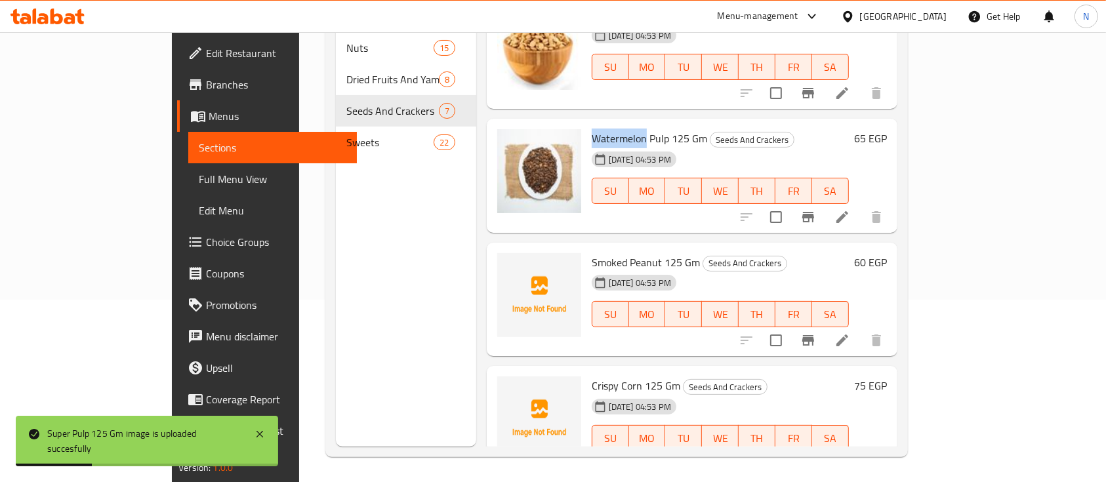
scroll to position [184, 0]
click at [594, 251] on span "Smoked Peanut 125 Gm" at bounding box center [646, 261] width 108 height 20
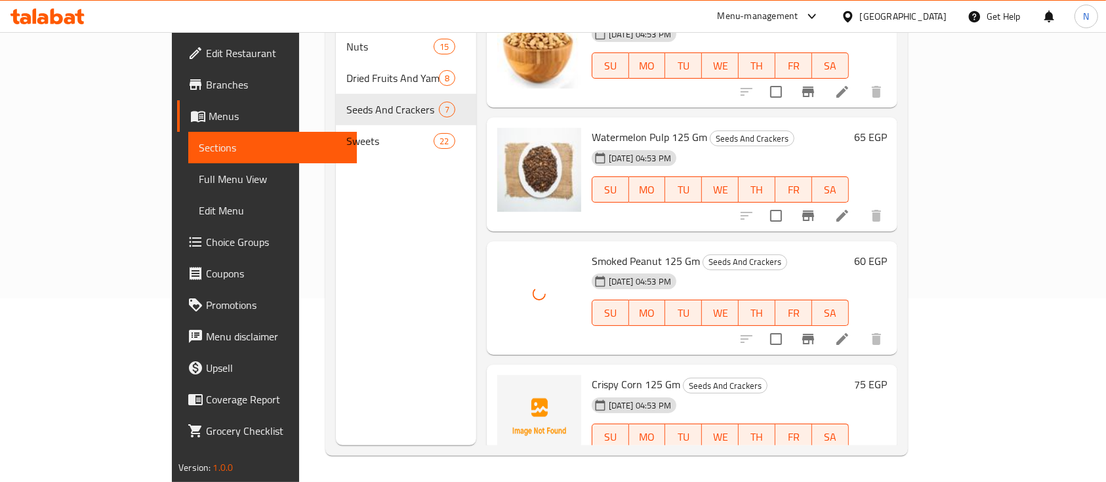
click at [592, 374] on span "Crispy Corn 125 Gm" at bounding box center [636, 384] width 89 height 20
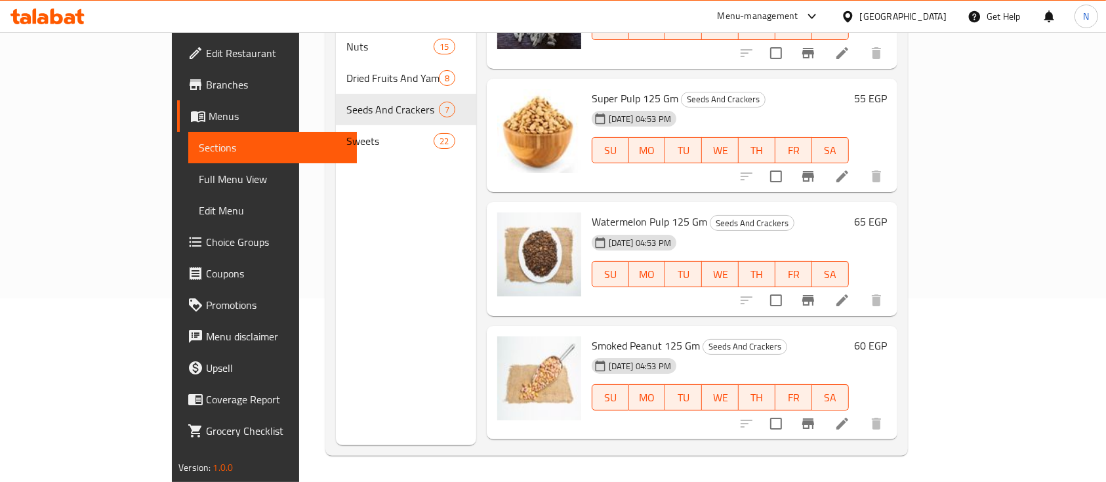
scroll to position [416, 0]
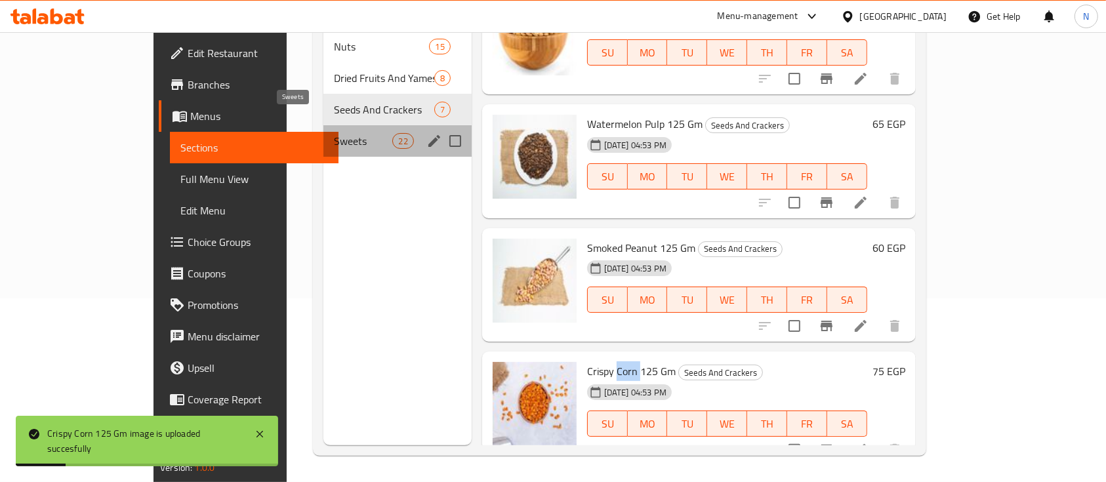
click at [334, 133] on span "Sweets" at bounding box center [363, 141] width 58 height 16
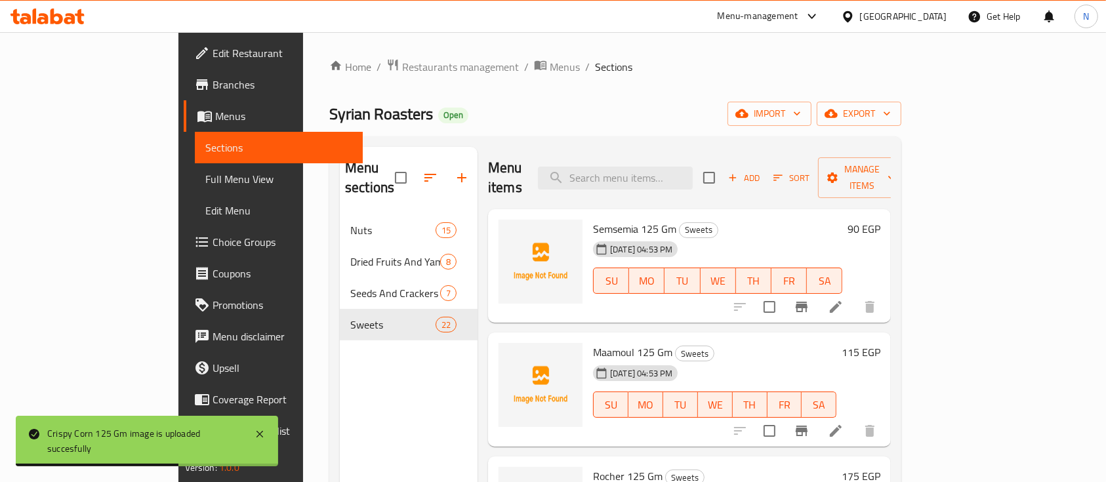
click at [593, 219] on span "Semsemia 125 Gm" at bounding box center [634, 229] width 83 height 20
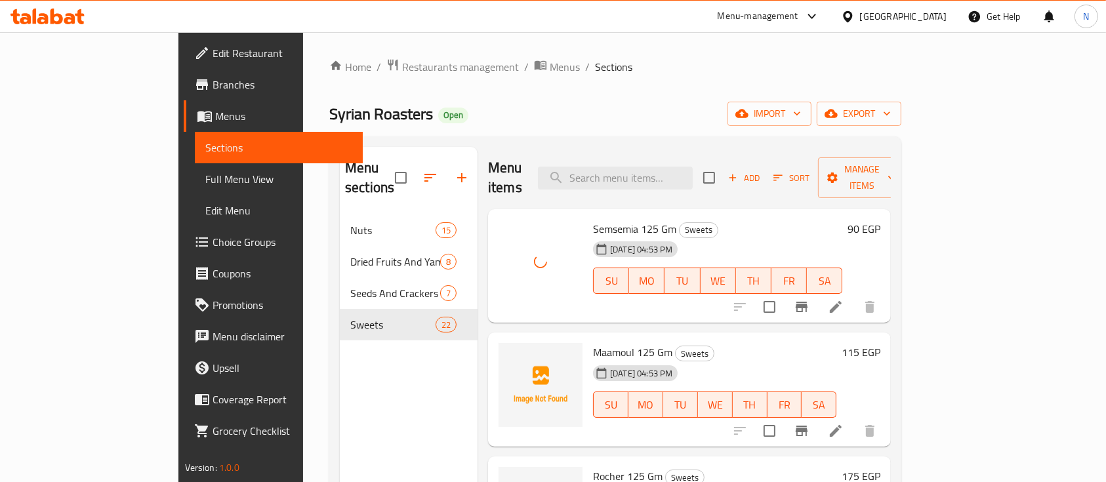
click at [593, 342] on span "Maamoul 125 Gm" at bounding box center [632, 352] width 79 height 20
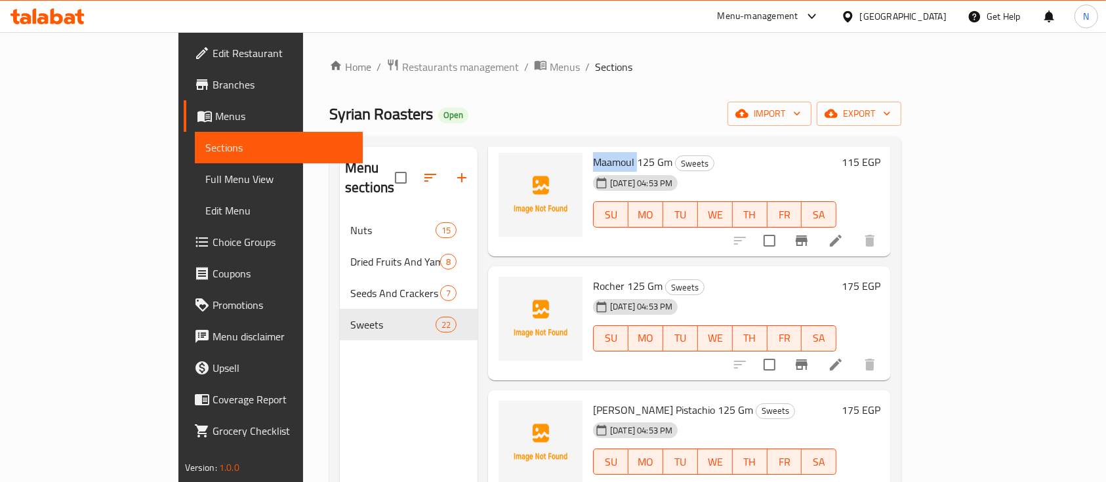
scroll to position [258, 0]
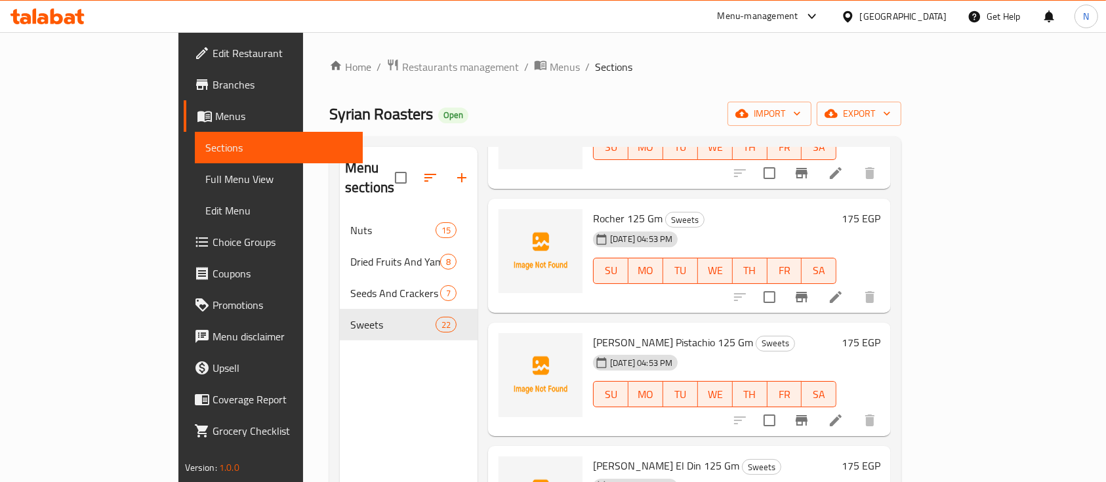
click at [593, 209] on span "Rocher 125 Gm" at bounding box center [628, 219] width 70 height 20
click at [597, 333] on span "Noga Pistachio 125 Gm" at bounding box center [673, 343] width 160 height 20
click at [593, 333] on span "Noga Pistachio 125 Gm" at bounding box center [673, 343] width 160 height 20
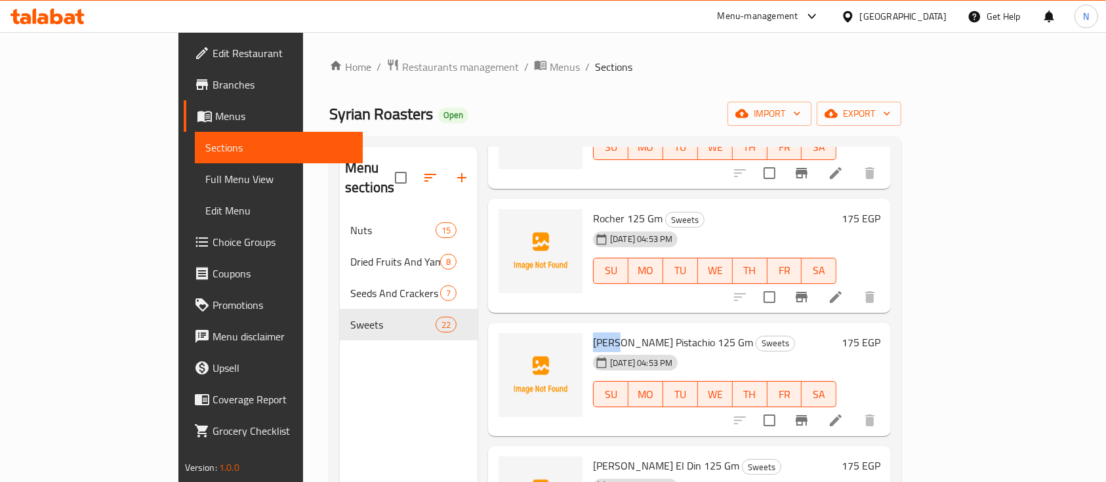
click at [593, 333] on span "Noga Pistachio 125 Gm" at bounding box center [673, 343] width 160 height 20
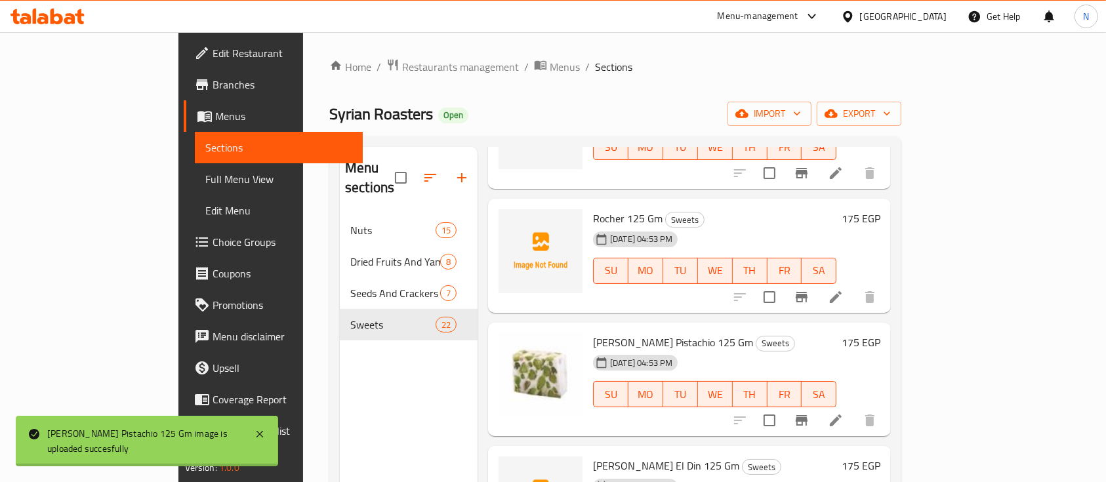
click at [593, 456] on span "Noga Qamar El Din 125 Gm" at bounding box center [666, 466] width 146 height 20
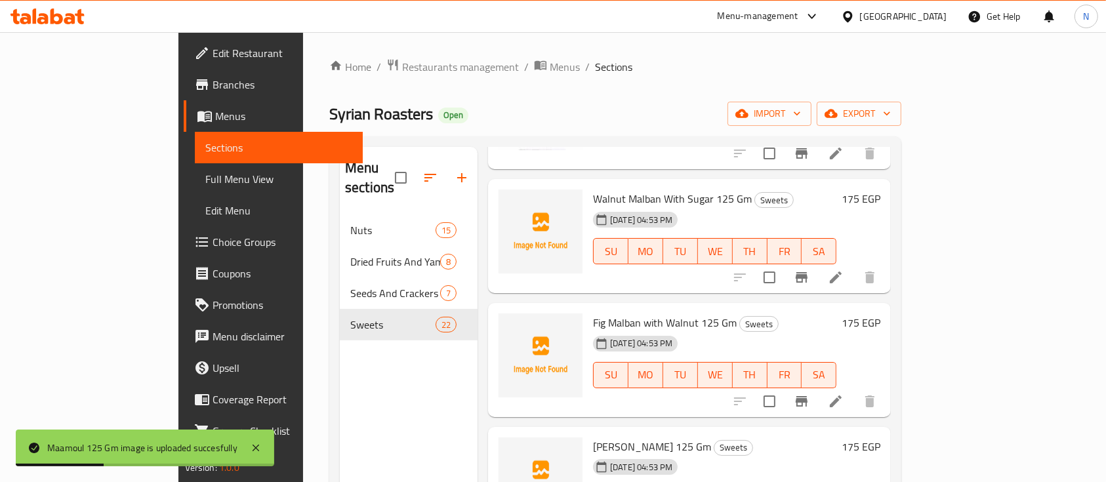
scroll to position [790, 0]
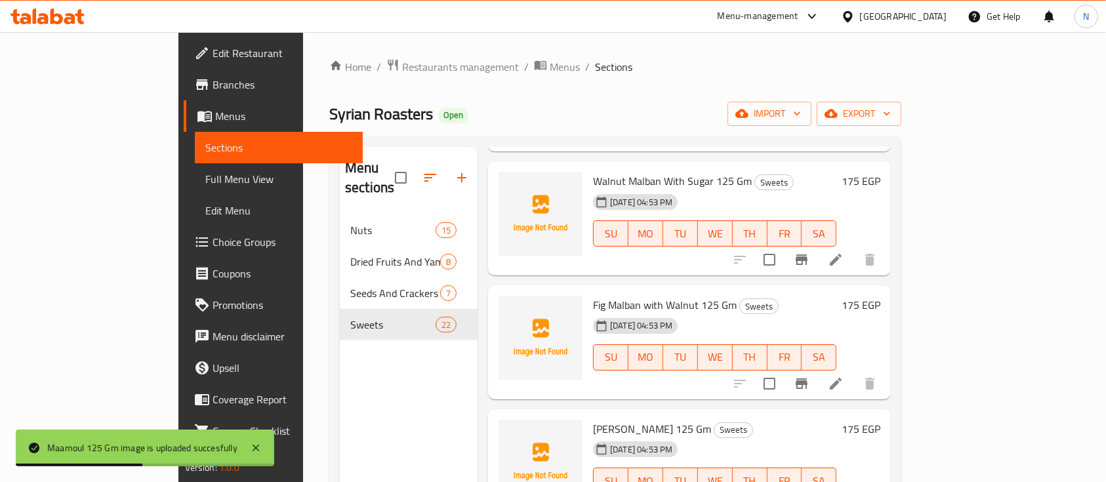
click at [594, 171] on span "Walnut Malban With Sugar 125 Gm" at bounding box center [672, 181] width 159 height 20
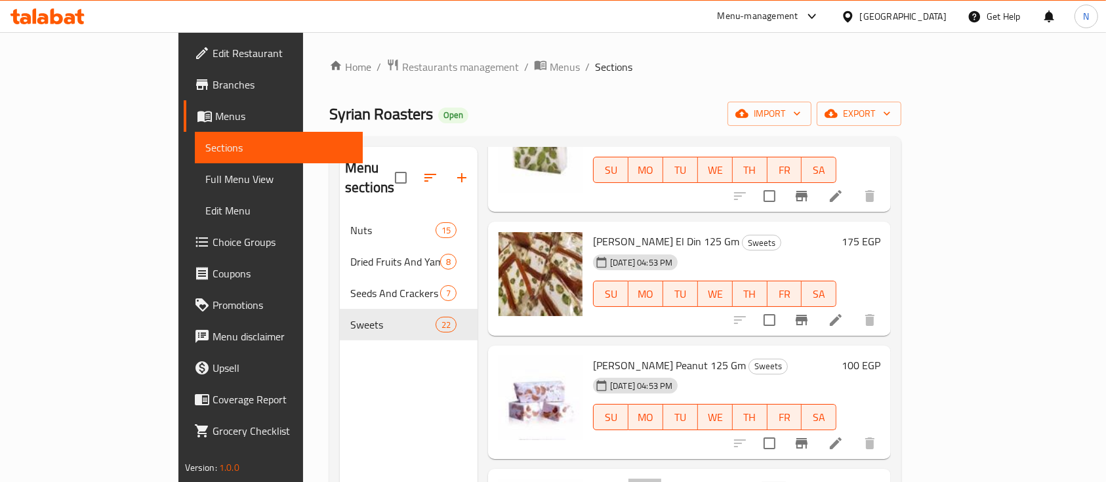
scroll to position [0, 0]
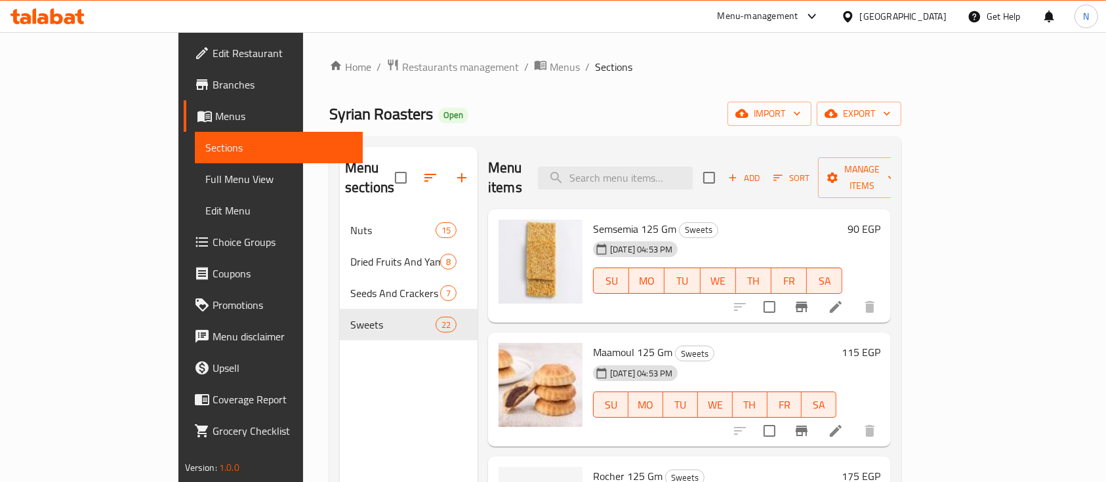
click at [891, 204] on div "Menu items Add Sort Manage items Semsemia 125 Gm Sweets 16-09-2025 04:53 PM SU …" at bounding box center [683, 388] width 413 height 482
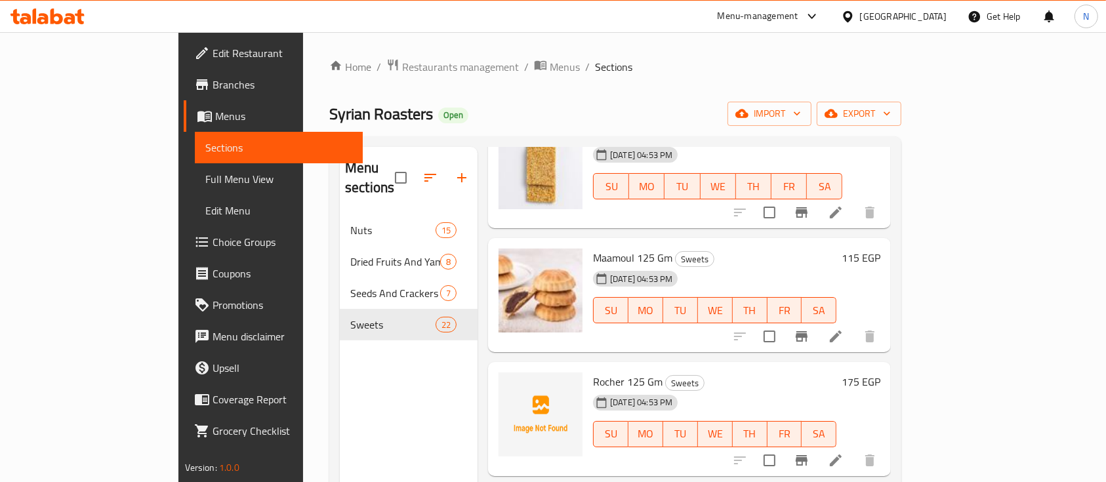
scroll to position [144, 0]
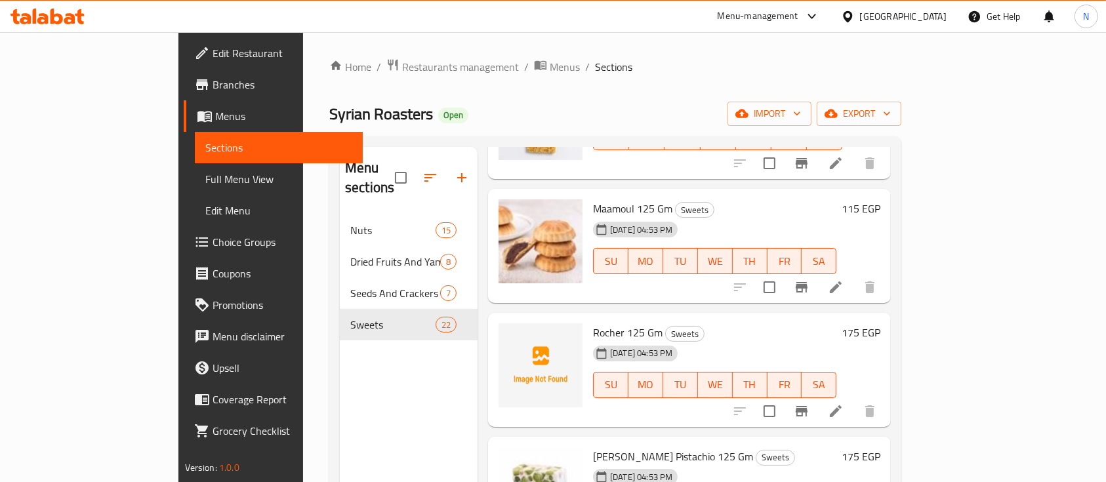
click at [593, 323] on span "Rocher 125 Gm" at bounding box center [628, 333] width 70 height 20
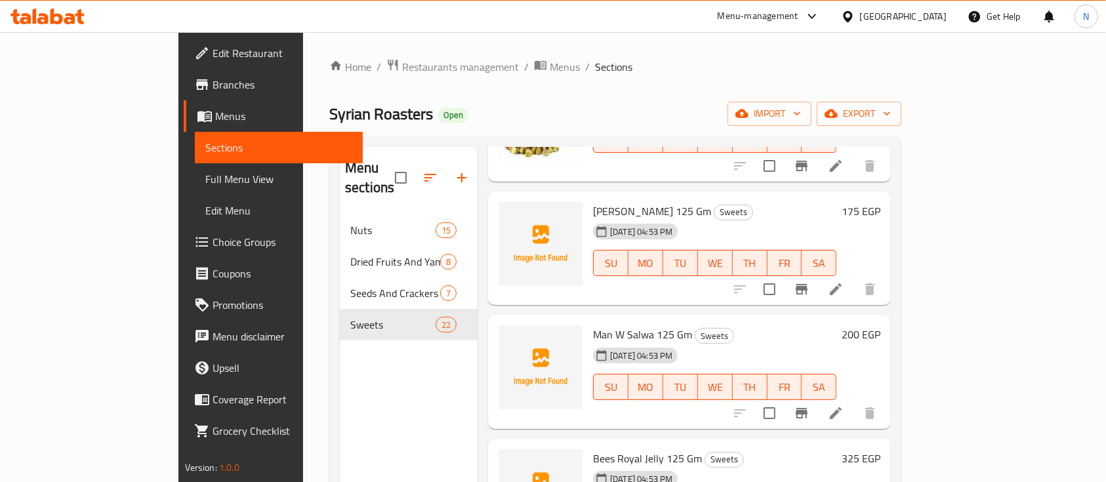
scroll to position [1015, 0]
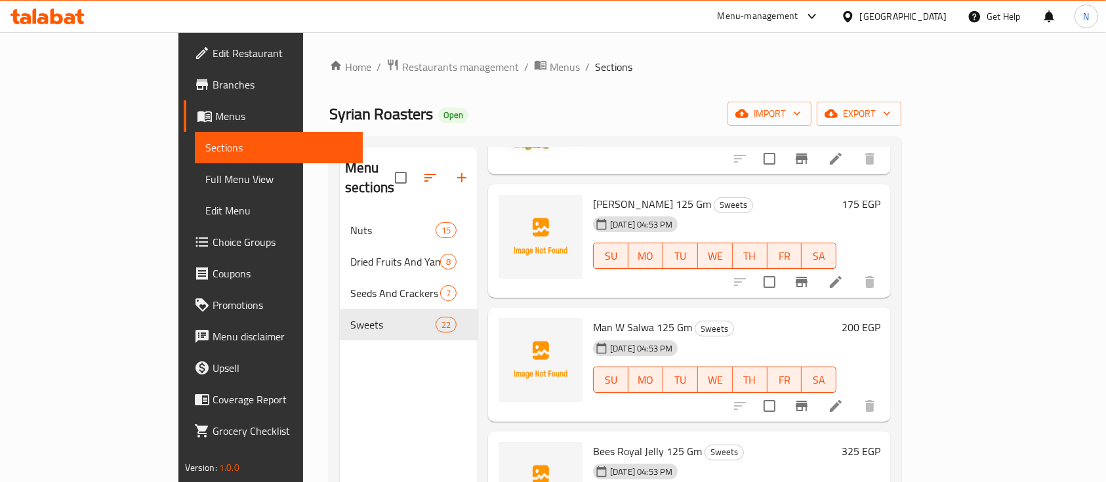
click at [608, 441] on span "Bees Royal Jelly 125 Gm" at bounding box center [647, 451] width 109 height 20
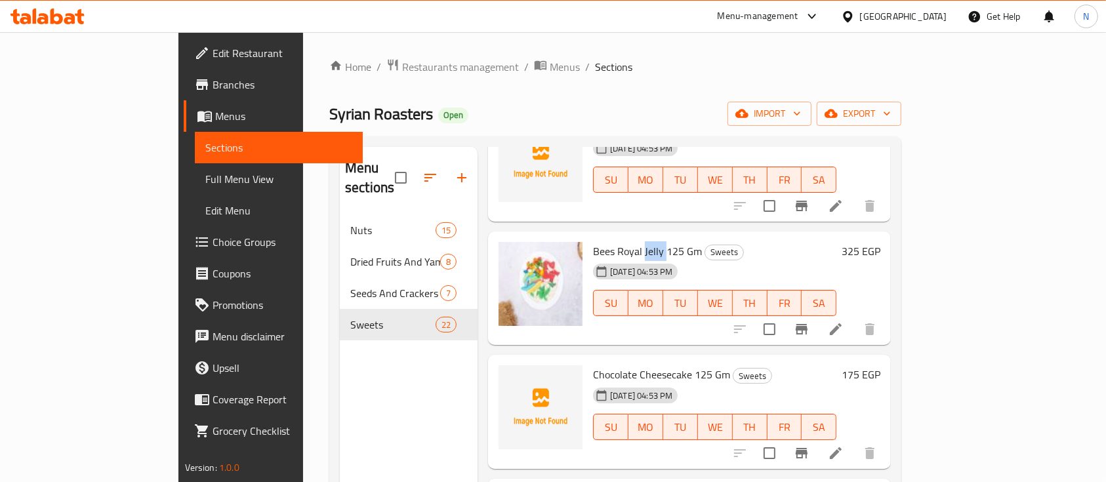
scroll to position [1183, 0]
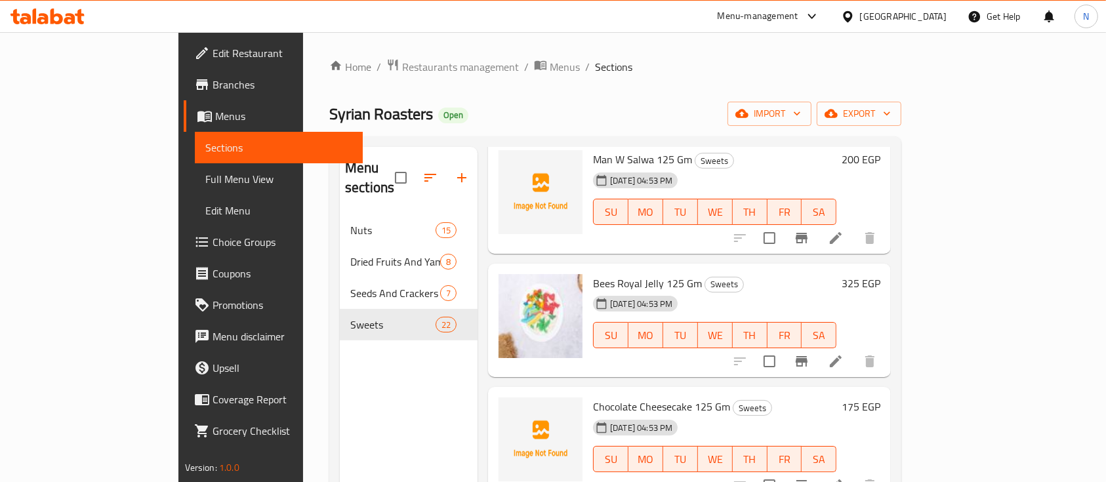
click at [624, 397] on span "Chocolate Cheesecake 125 Gm" at bounding box center [661, 407] width 137 height 20
click at [782, 73] on ol "Home / Restaurants management / Menus / Sections" at bounding box center [615, 66] width 572 height 17
click at [703, 87] on div "Home / Restaurants management / Menus / Sections Syrian Roasters Open import ex…" at bounding box center [615, 348] width 572 height 581
click at [738, 84] on div "Home / Restaurants management / Menus / Sections Syrian Roasters Open import ex…" at bounding box center [615, 348] width 572 height 581
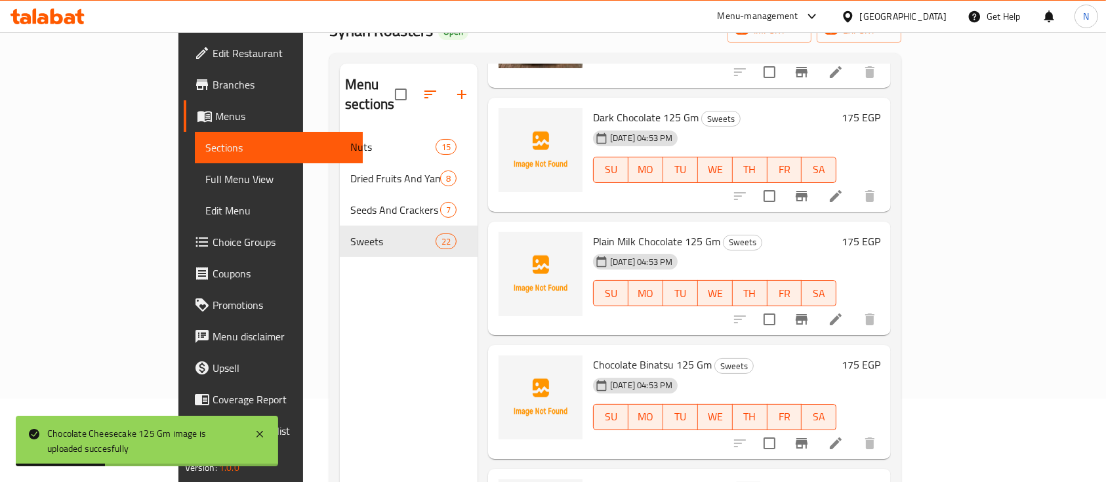
scroll to position [1516, 0]
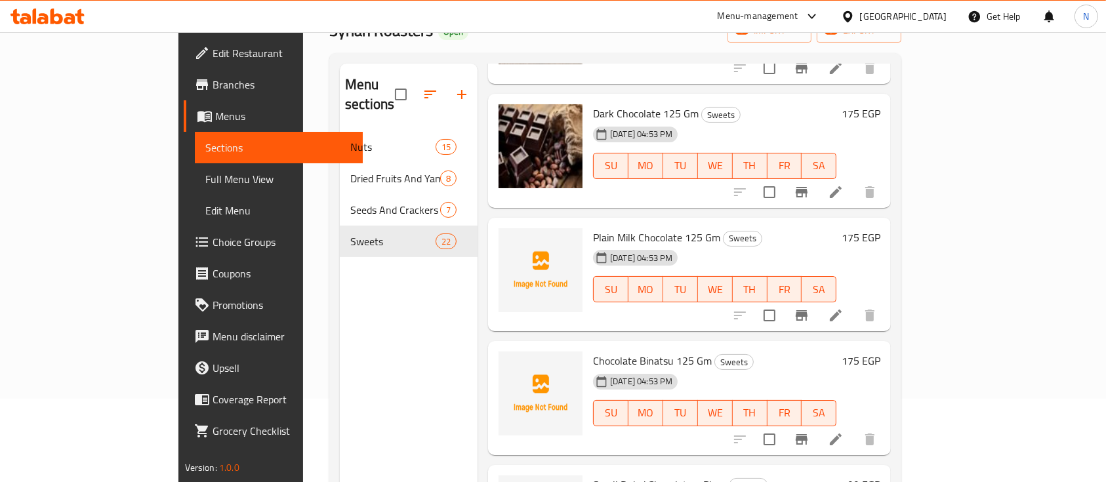
click at [612, 351] on span "Chocolate Binatsu 125 Gm" at bounding box center [652, 361] width 119 height 20
click at [611, 351] on span "Chocolate Binatsu 125 Gm" at bounding box center [652, 361] width 119 height 20
click at [618, 315] on div "Menu items Add Sort Manage items Semsemia 125 Gm Sweets 16-09-2025 04:53 PM SU …" at bounding box center [683, 305] width 413 height 482
drag, startPoint x: 614, startPoint y: 337, endPoint x: 610, endPoint y: 346, distance: 9.4
click at [610, 351] on span "Chocolate Binatsu 125 Gm" at bounding box center [652, 361] width 119 height 20
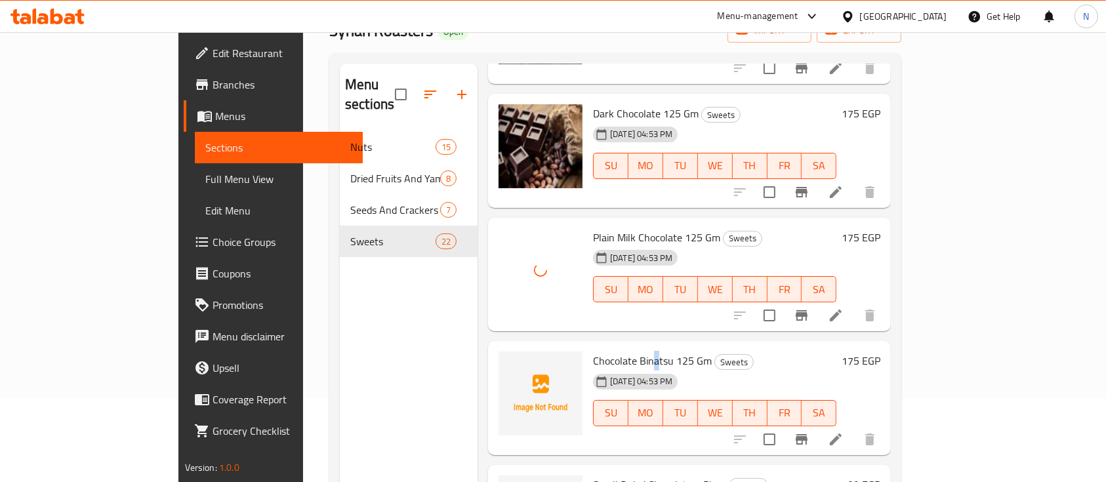
click at [610, 351] on span "Chocolate Binatsu 125 Gm" at bounding box center [652, 361] width 119 height 20
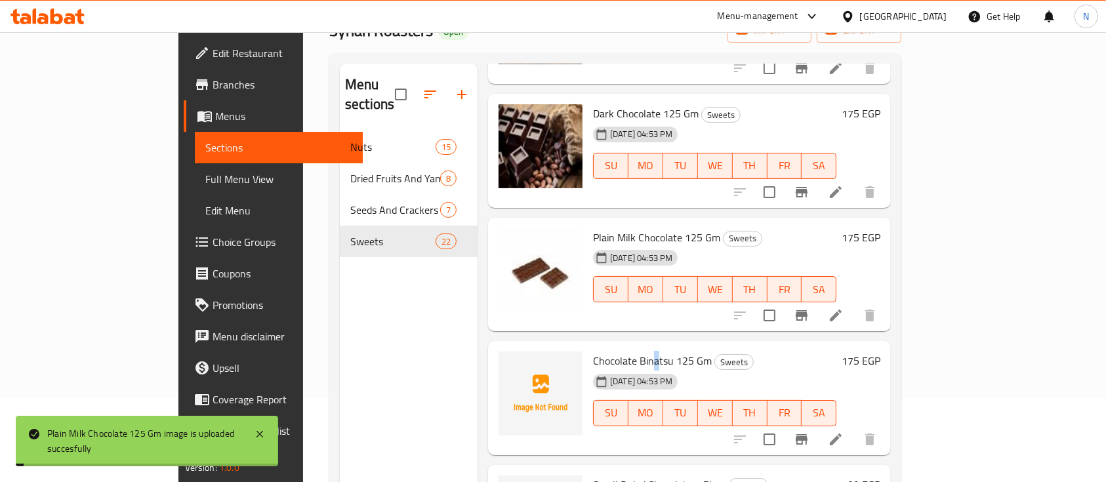
click at [609, 351] on span "Chocolate Binatsu 125 Gm" at bounding box center [652, 361] width 119 height 20
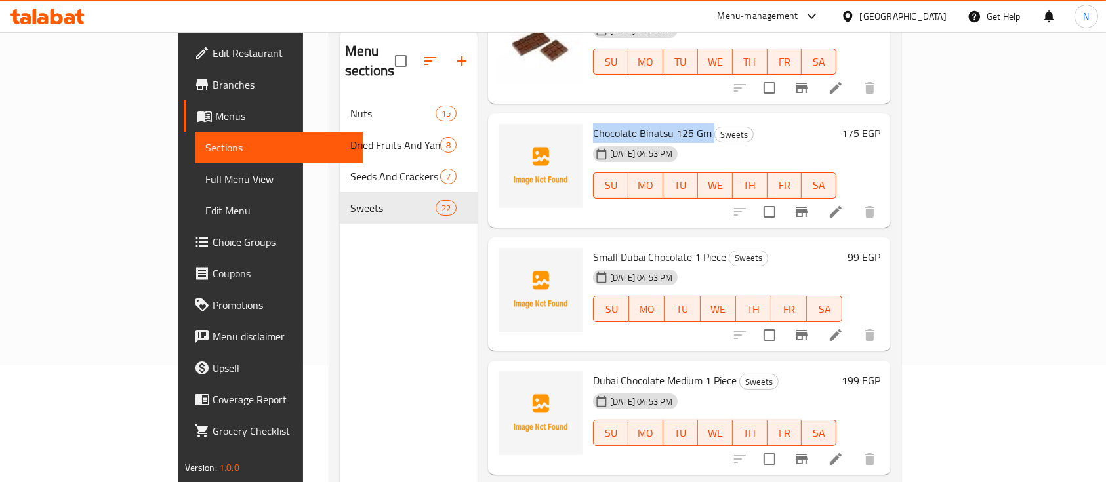
scroll to position [1742, 0]
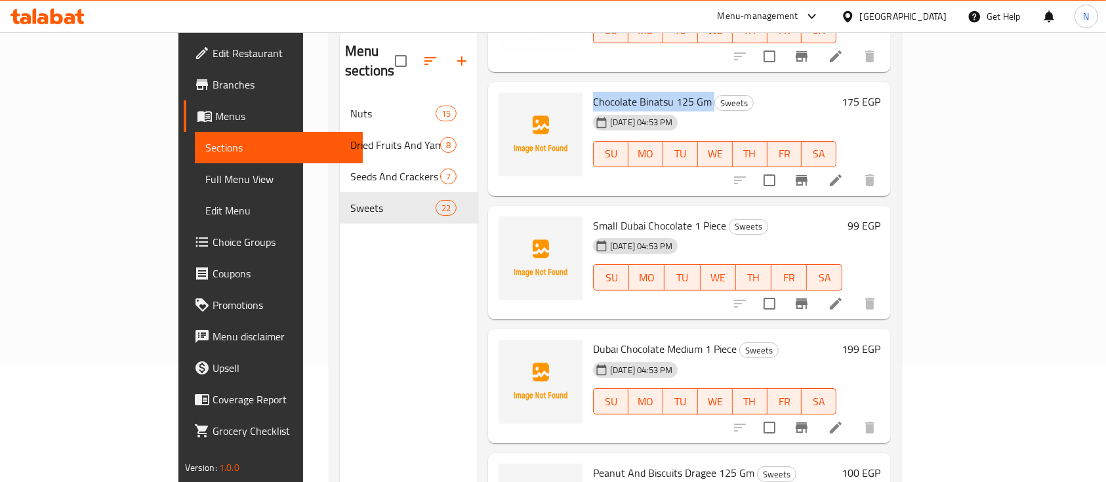
click at [622, 92] on span "Chocolate Binatsu 125 Gm" at bounding box center [652, 102] width 119 height 20
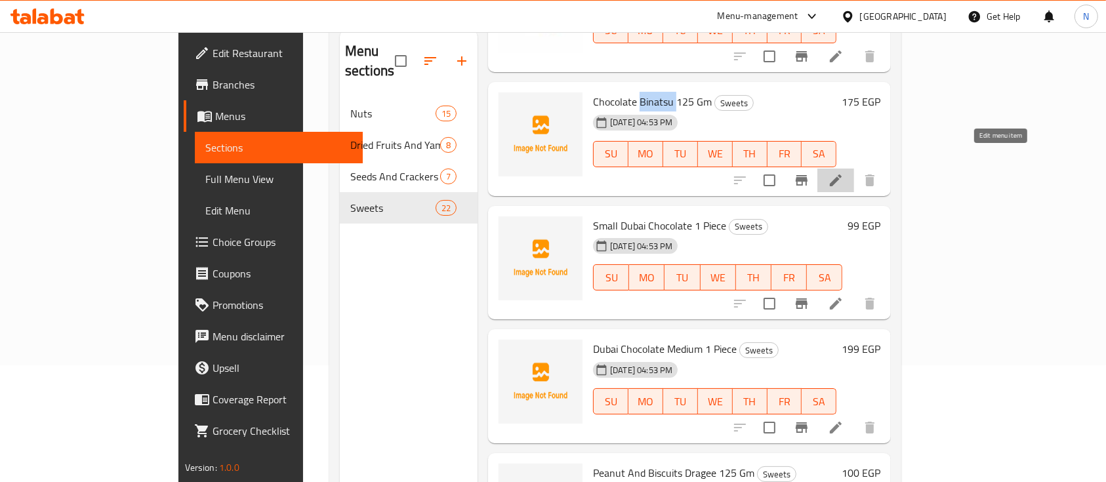
click at [841, 174] on icon at bounding box center [836, 180] width 12 height 12
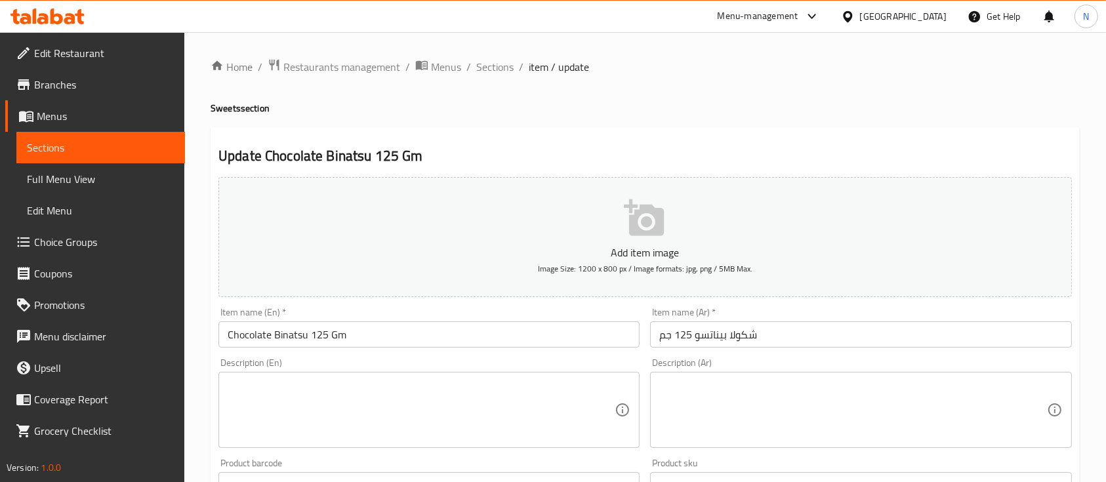
click at [719, 337] on input "شكولا بيناتسو 125 جم" at bounding box center [860, 334] width 421 height 26
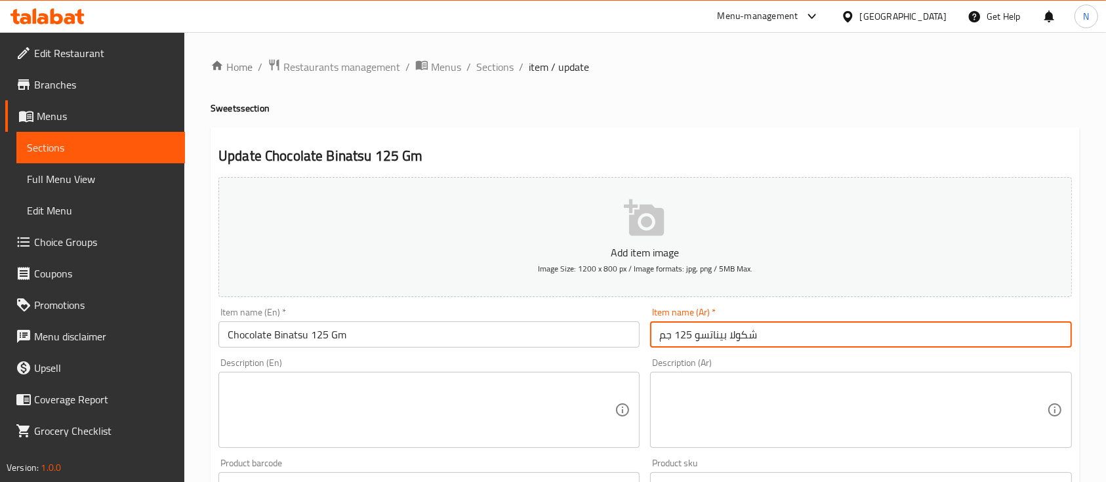
click at [719, 337] on input "شكولا بيناتسو 125 جم" at bounding box center [860, 334] width 421 height 26
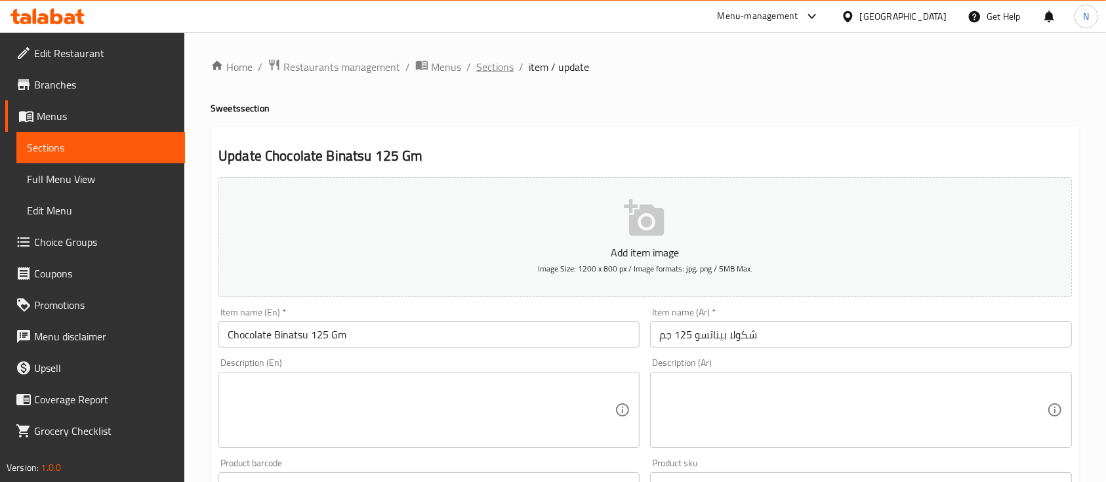
click at [495, 66] on span "Sections" at bounding box center [494, 67] width 37 height 16
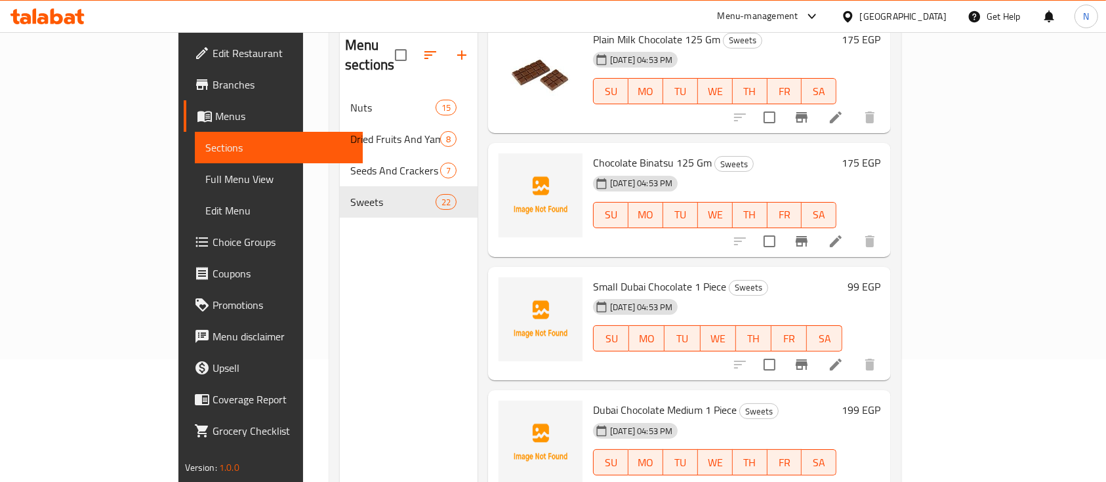
scroll to position [1686, 0]
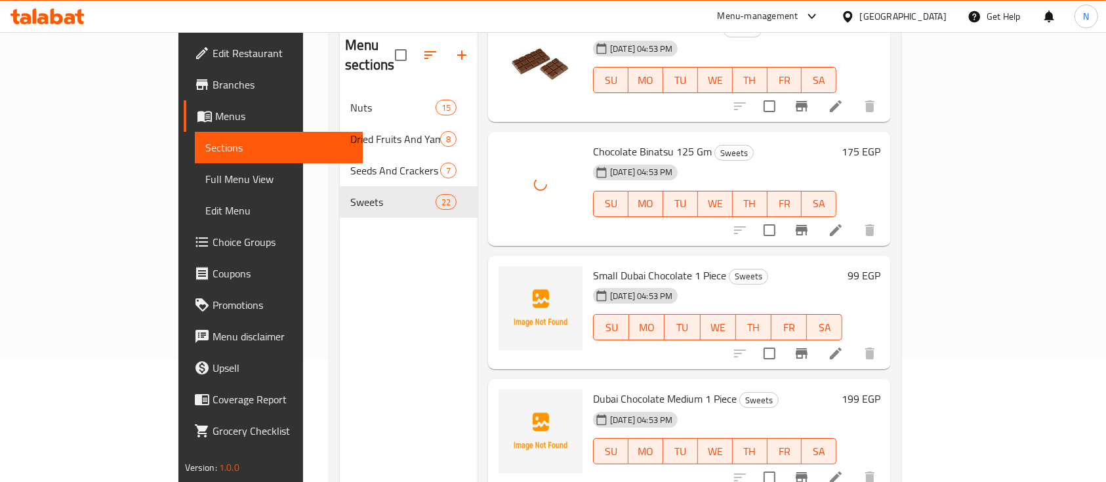
click at [539, 184] on div at bounding box center [540, 189] width 94 height 104
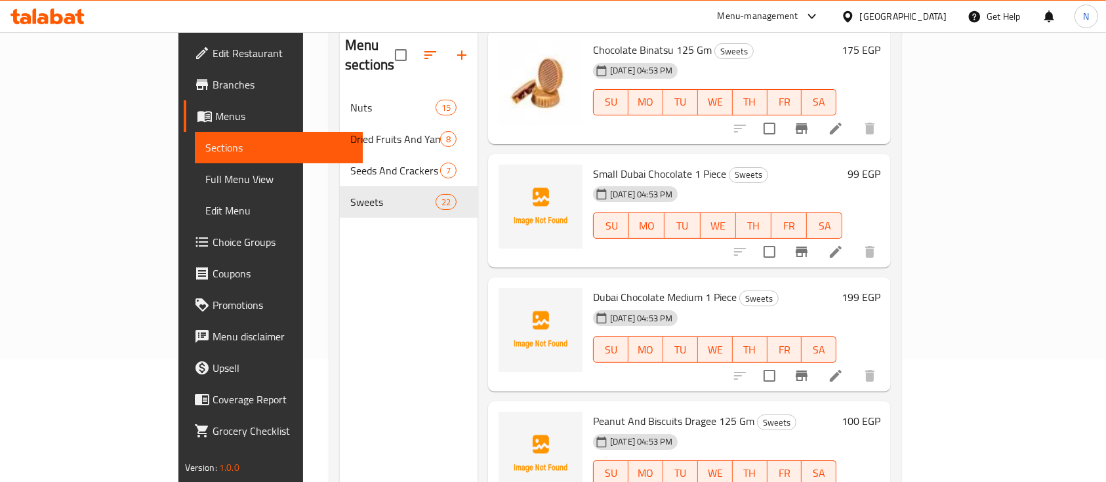
scroll to position [1791, 0]
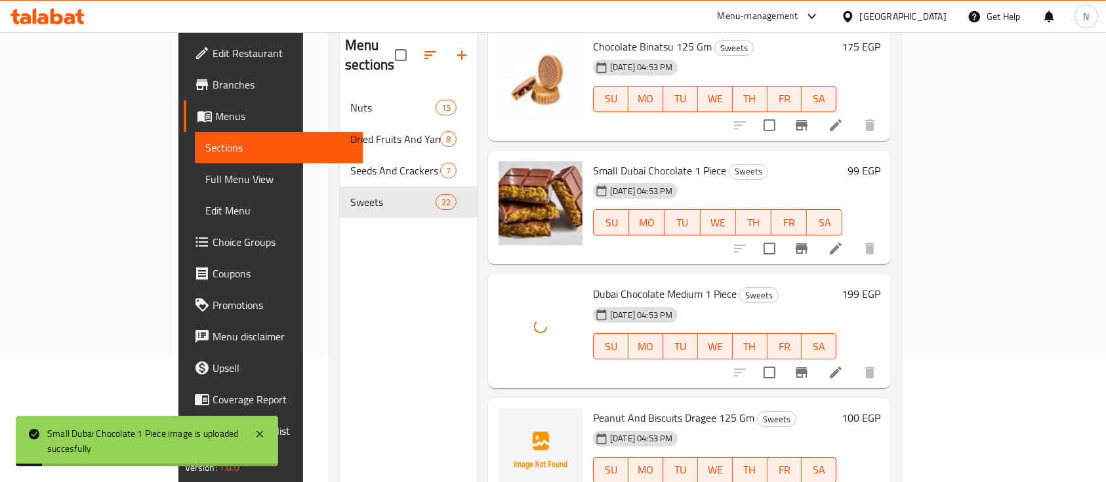
click at [493, 336] on div at bounding box center [540, 331] width 94 height 104
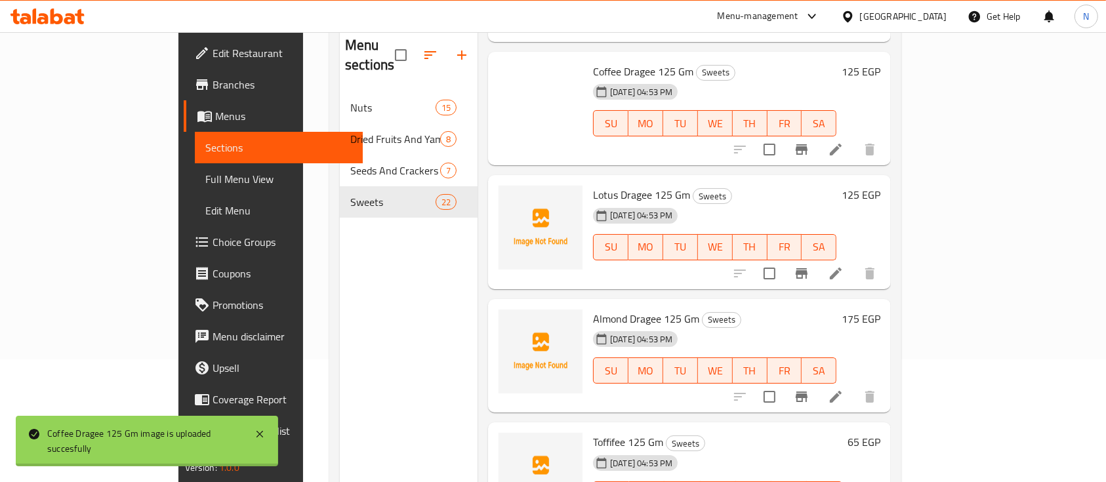
scroll to position [2272, 0]
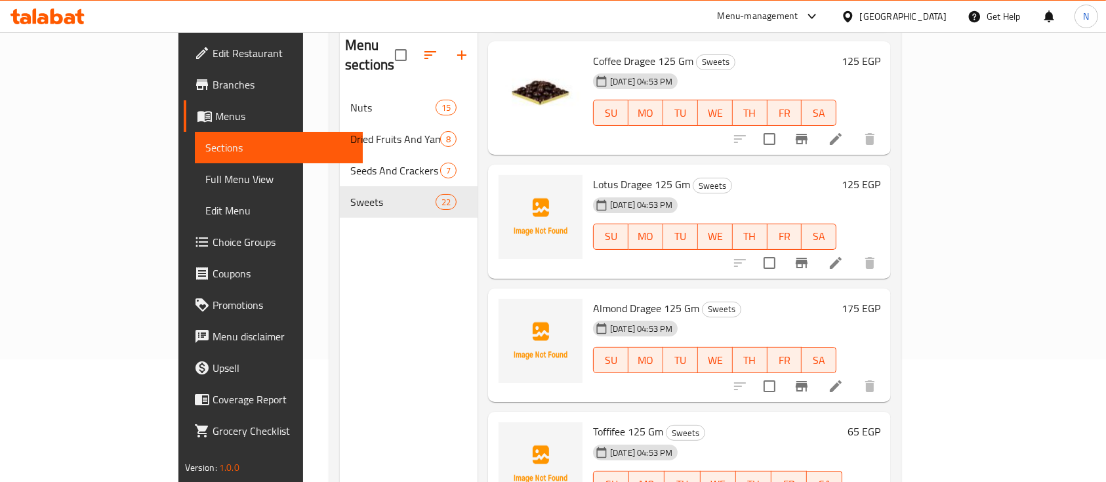
click at [593, 298] on span "Almond Dragee 125 Gm" at bounding box center [646, 308] width 106 height 20
click at [767, 192] on div "16-09-2025 04:53 PM SU MO TU WE TH FR SA" at bounding box center [715, 227] width 254 height 71
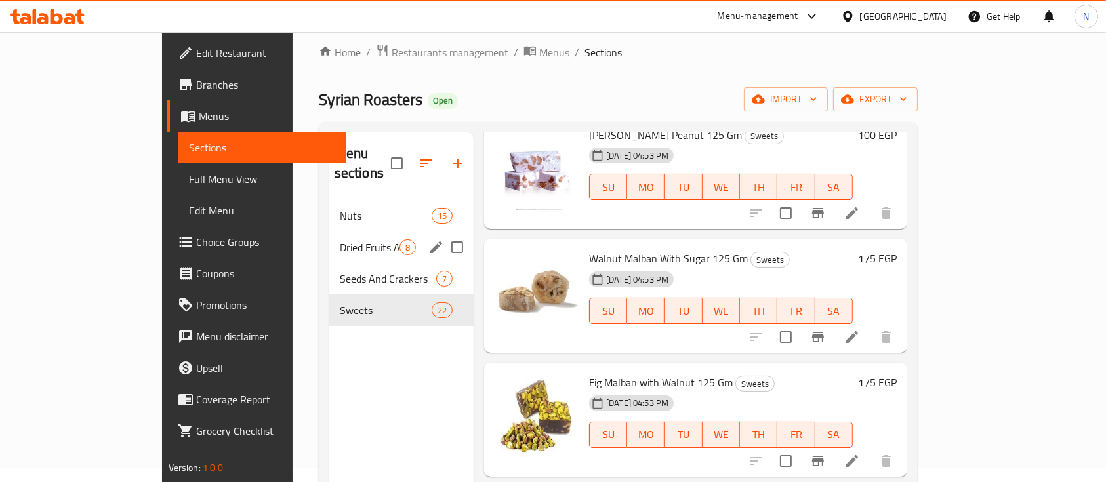
scroll to position [0, 0]
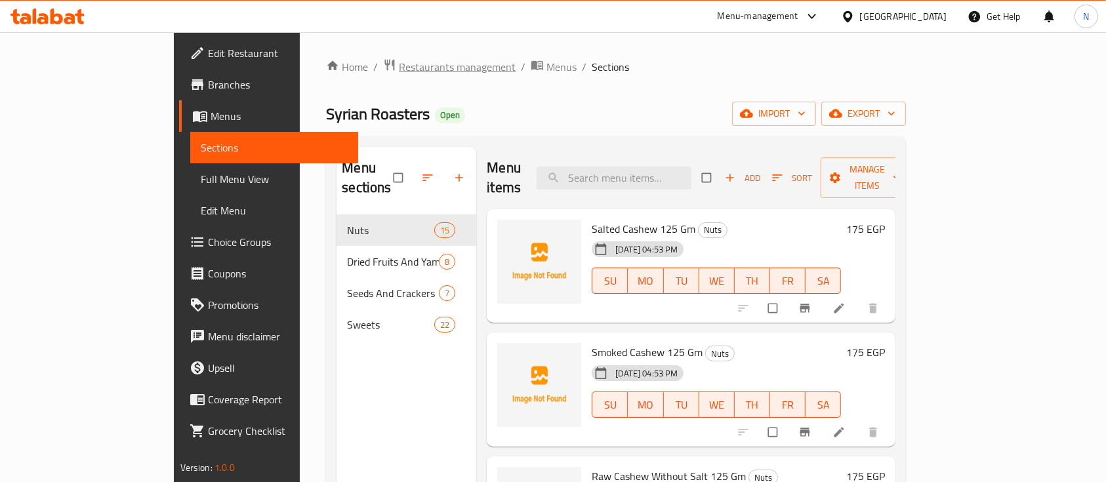
click at [399, 65] on span "Restaurants management" at bounding box center [457, 67] width 117 height 16
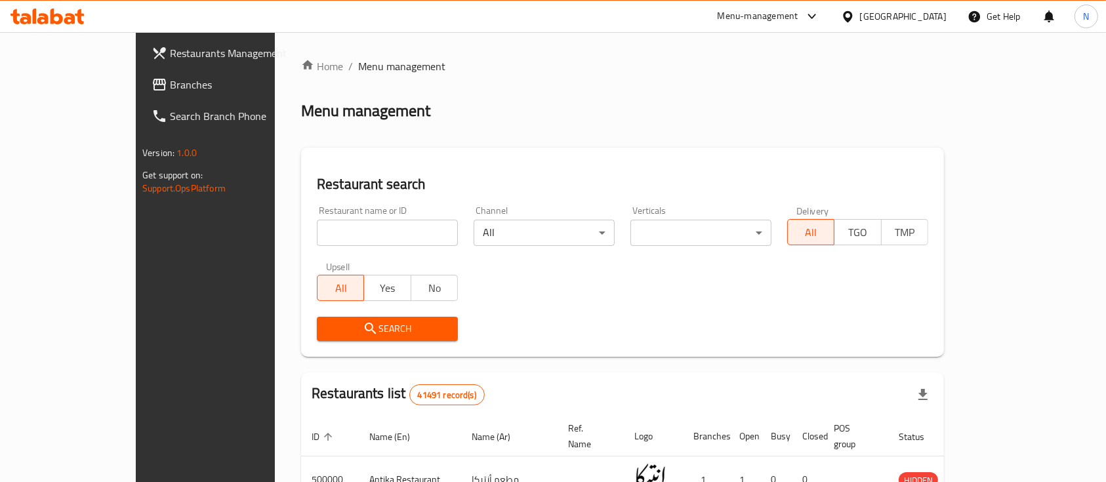
click at [327, 243] on input "search" at bounding box center [387, 233] width 141 height 26
type input "roastry"
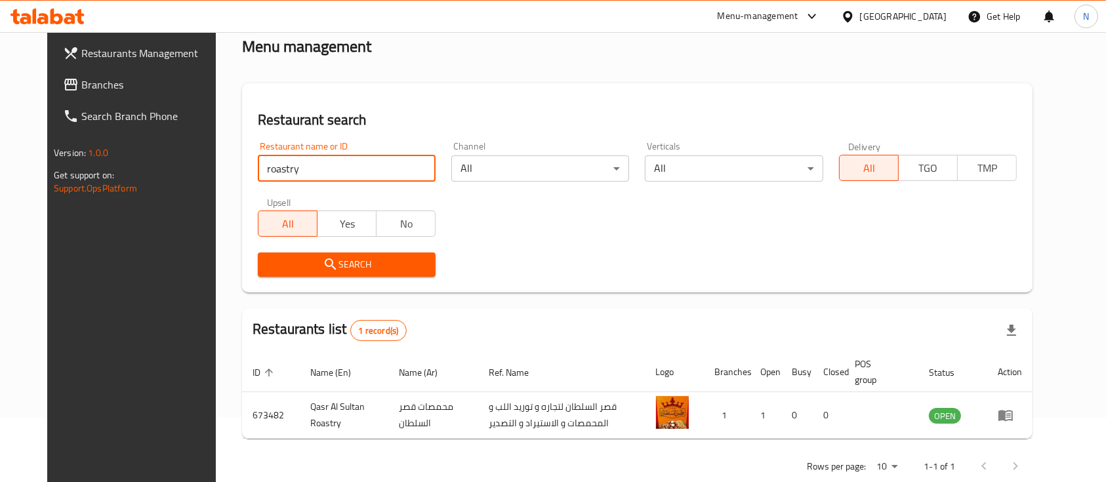
scroll to position [91, 0]
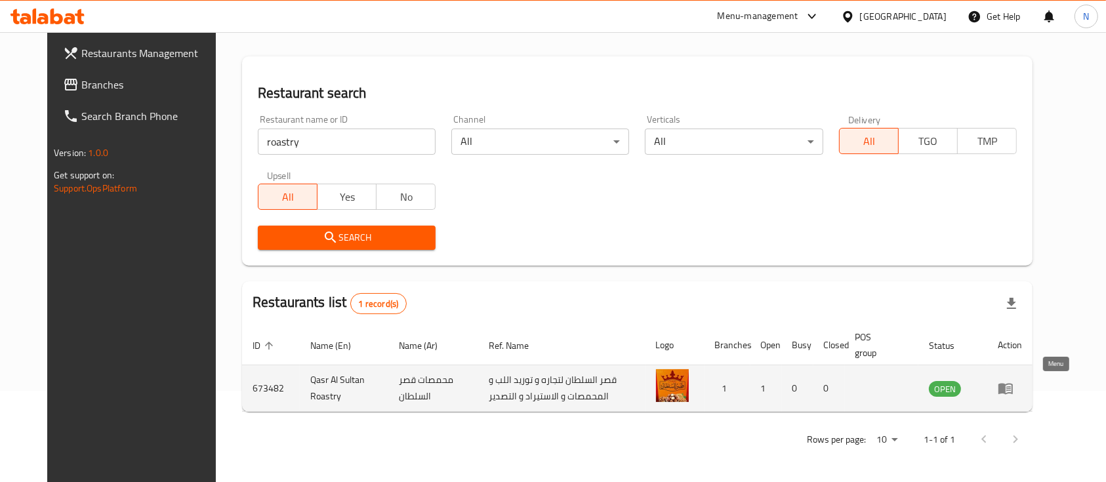
click at [1013, 395] on icon "enhanced table" at bounding box center [1006, 388] width 16 height 16
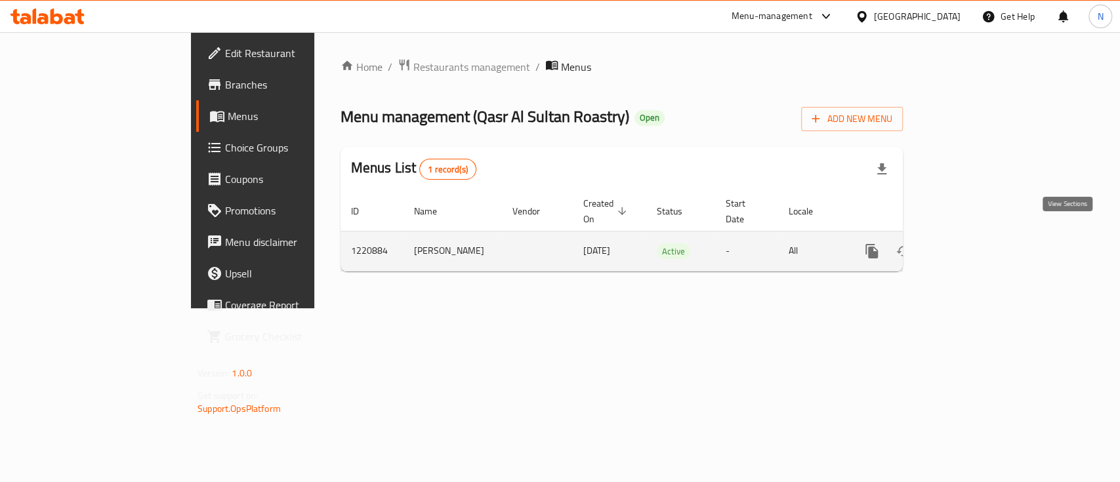
click at [974, 243] on icon "enhanced table" at bounding box center [966, 251] width 16 height 16
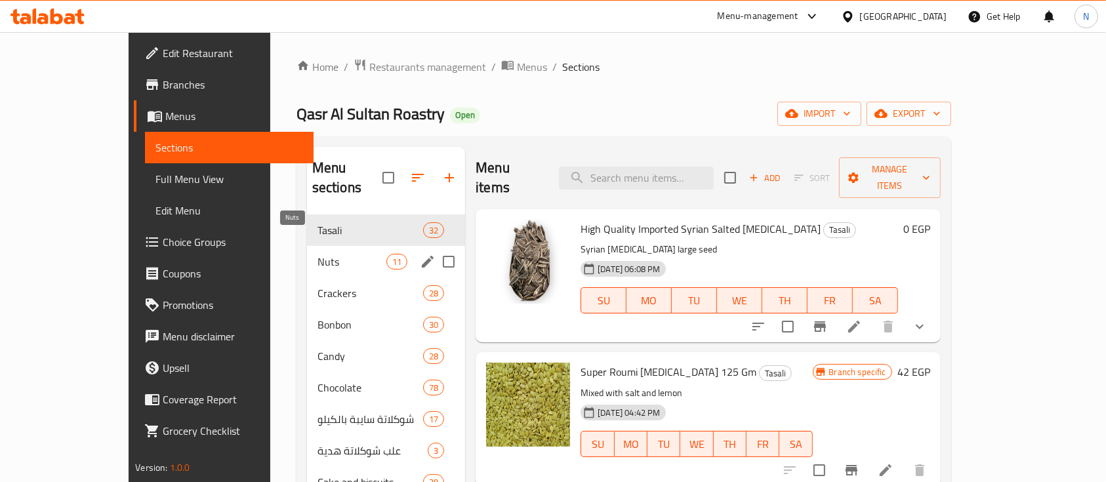
click at [317, 254] on span "Nuts" at bounding box center [351, 262] width 69 height 16
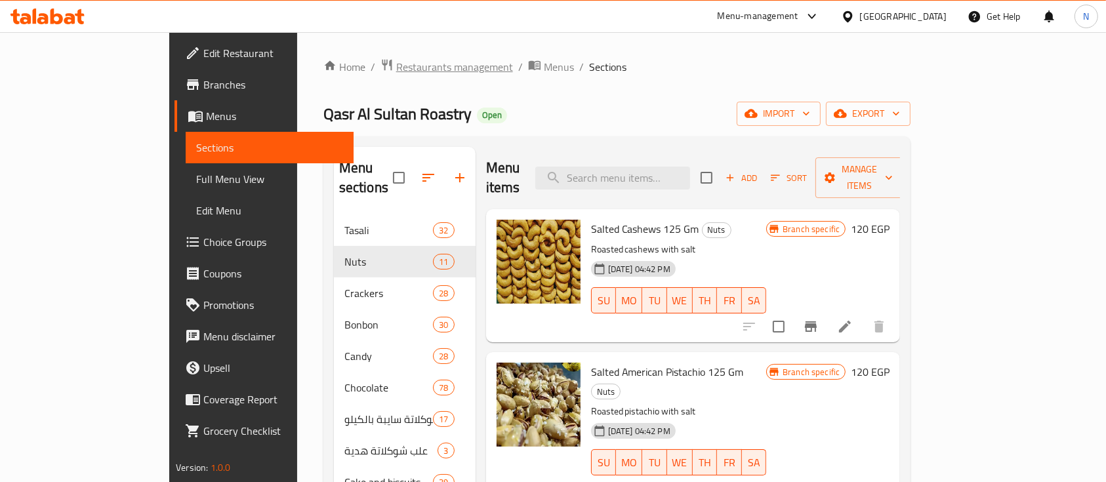
click at [396, 72] on span "Restaurants management" at bounding box center [454, 67] width 117 height 16
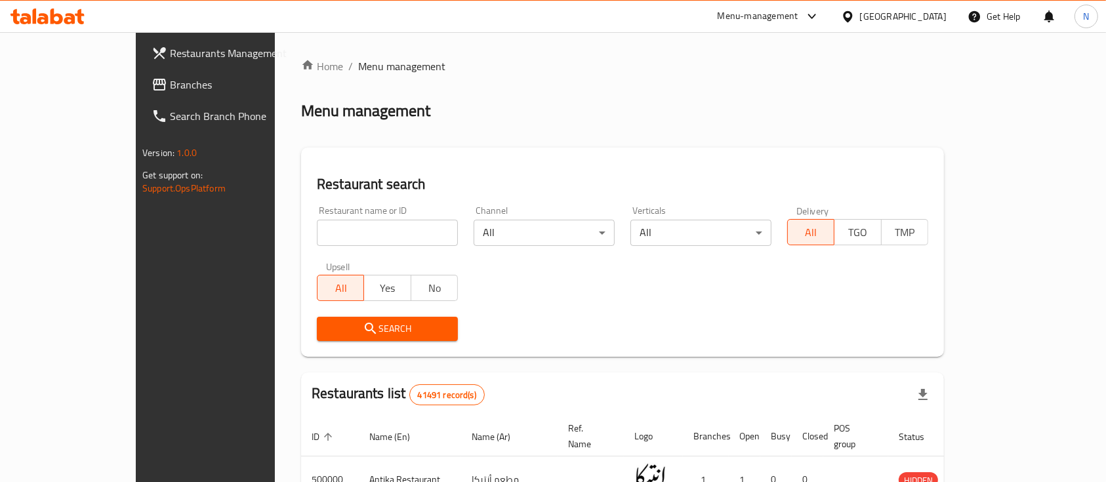
click at [371, 233] on input "search" at bounding box center [387, 233] width 141 height 26
type input "l"
type input "محمصة"
click button "Search" at bounding box center [387, 329] width 141 height 24
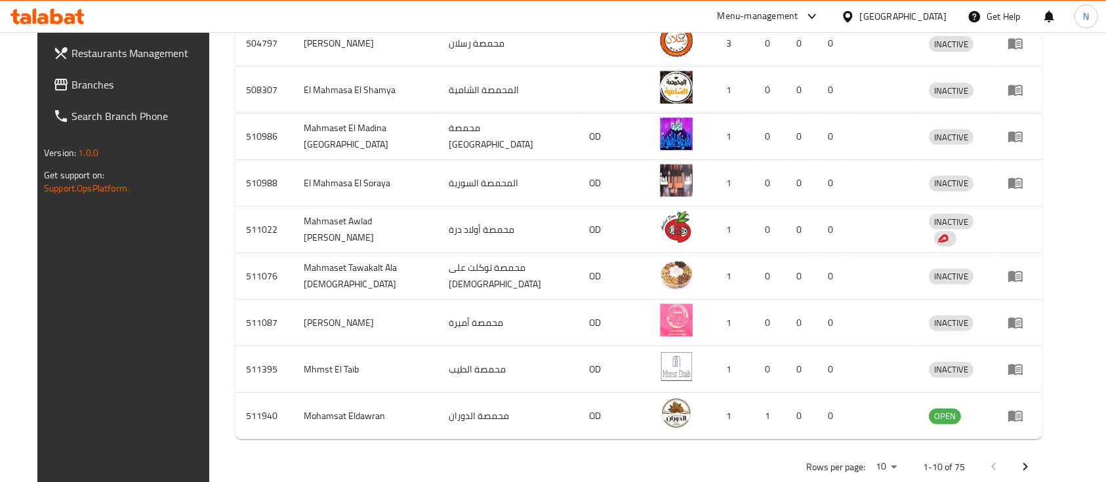
scroll to position [487, 0]
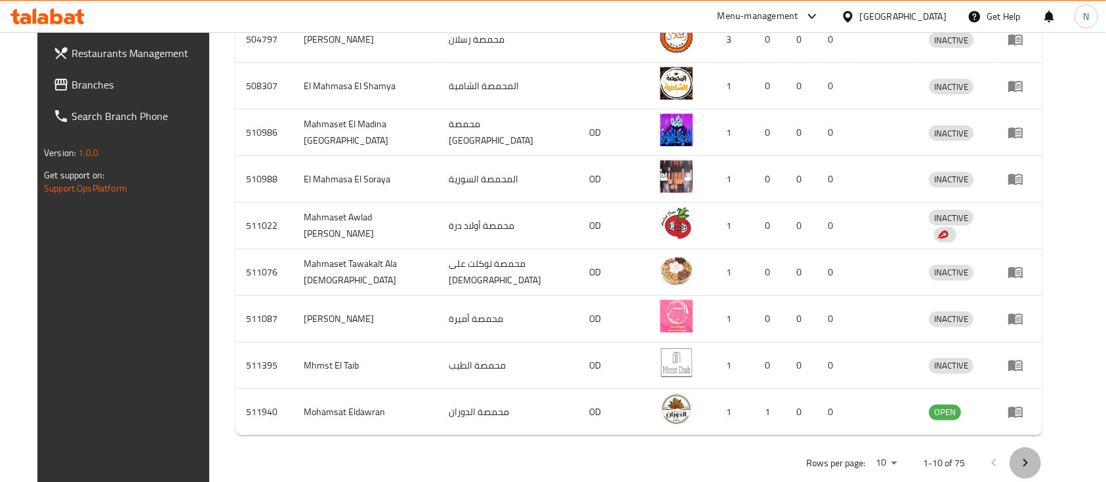
click at [1028, 459] on icon "Next page" at bounding box center [1025, 463] width 5 height 8
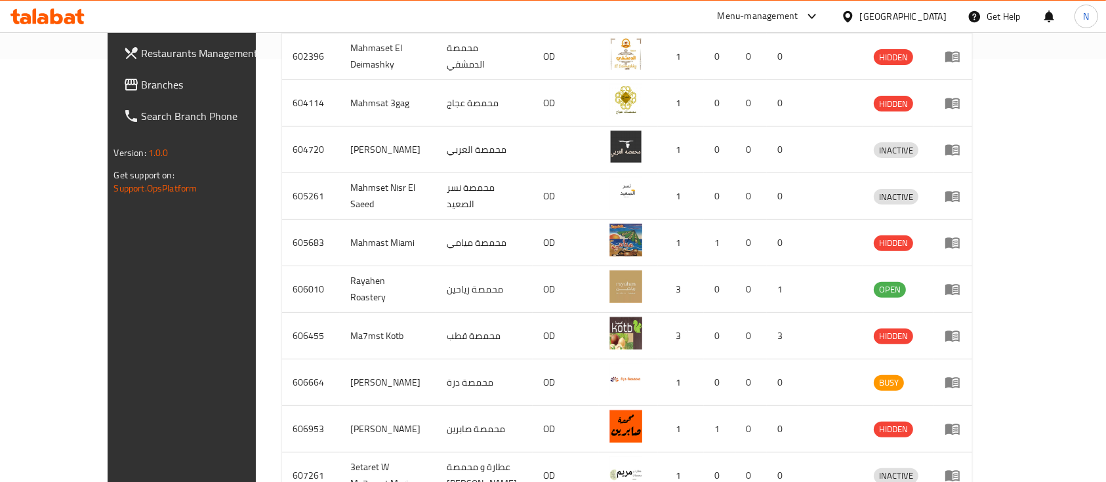
scroll to position [490, 0]
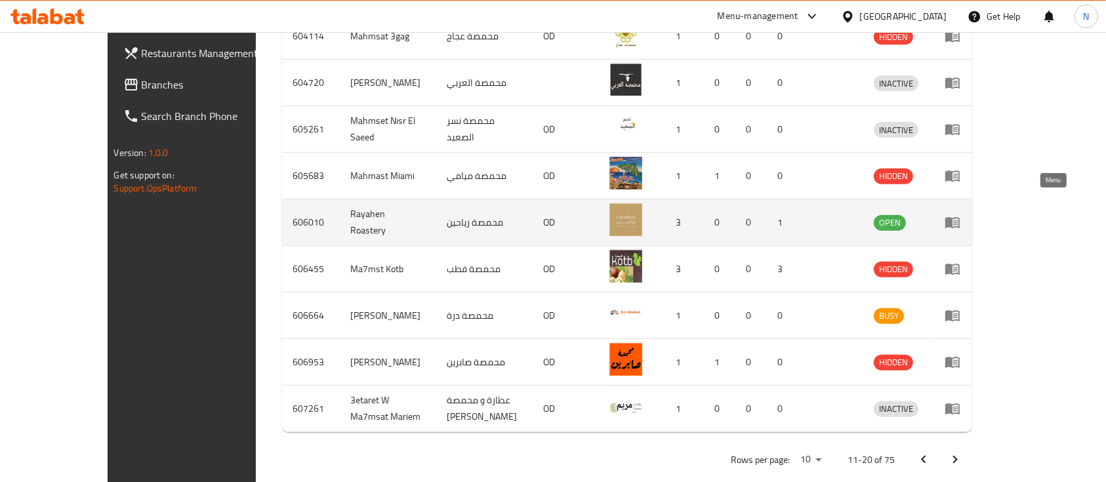
click at [960, 214] on icon "enhanced table" at bounding box center [952, 222] width 16 height 16
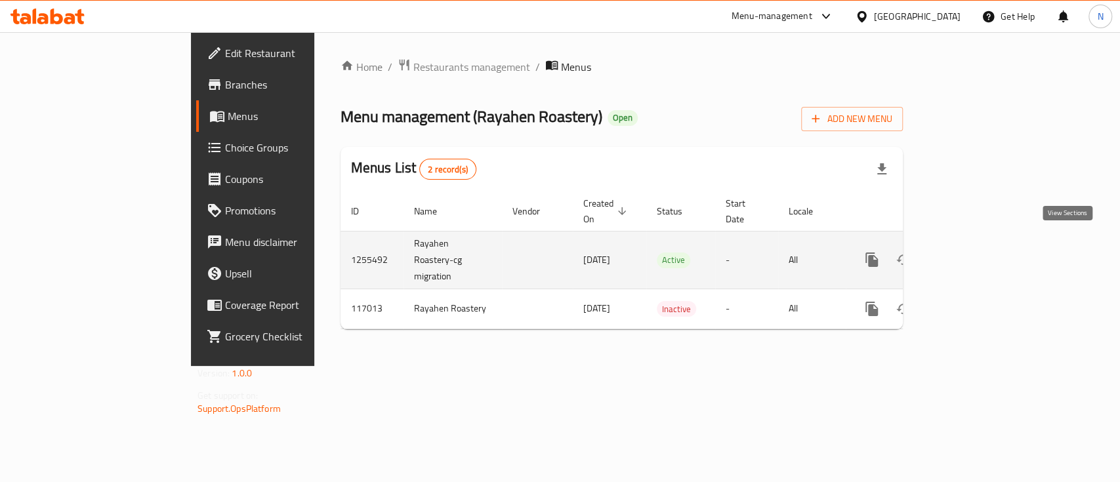
click at [974, 252] on icon "enhanced table" at bounding box center [966, 260] width 16 height 16
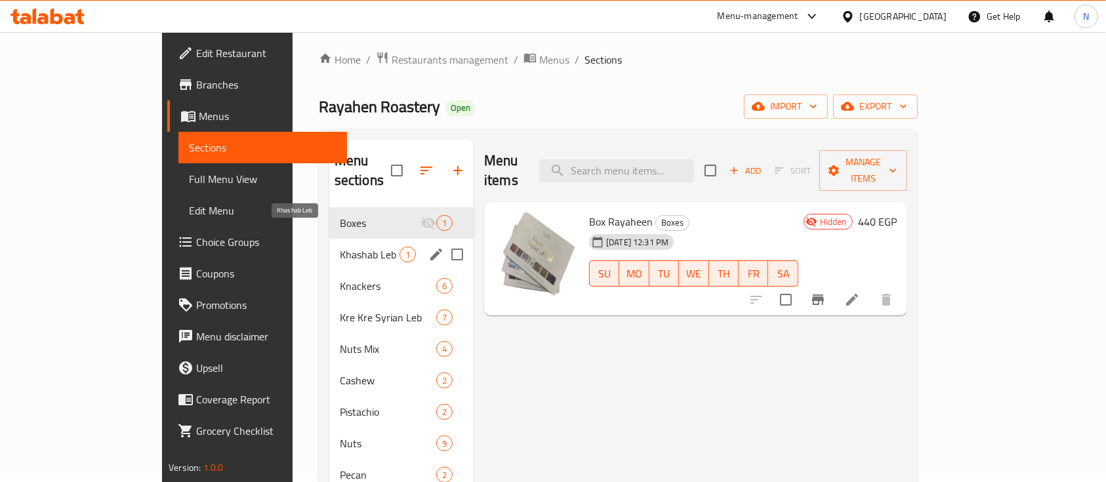
scroll to position [58, 0]
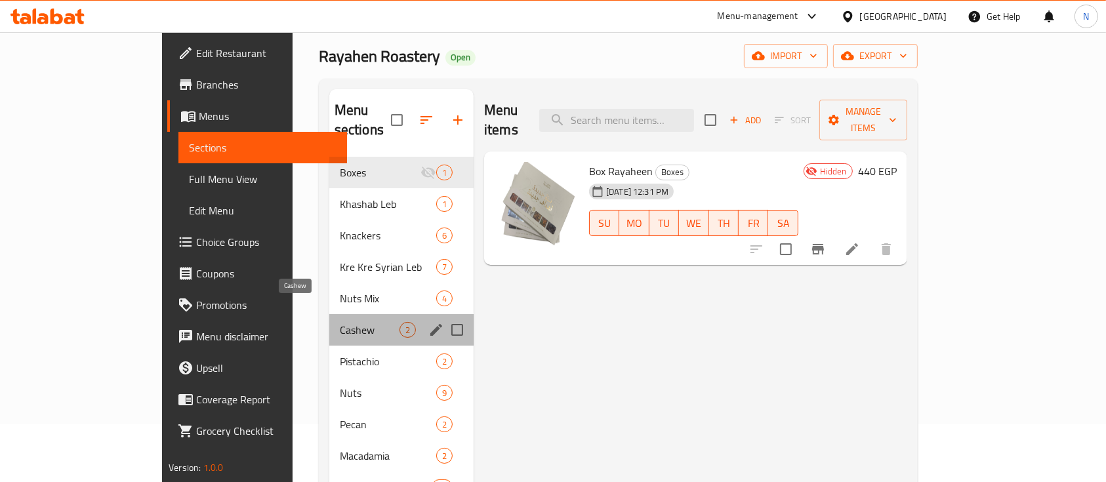
click at [340, 322] on span "Cashew" at bounding box center [370, 330] width 60 height 16
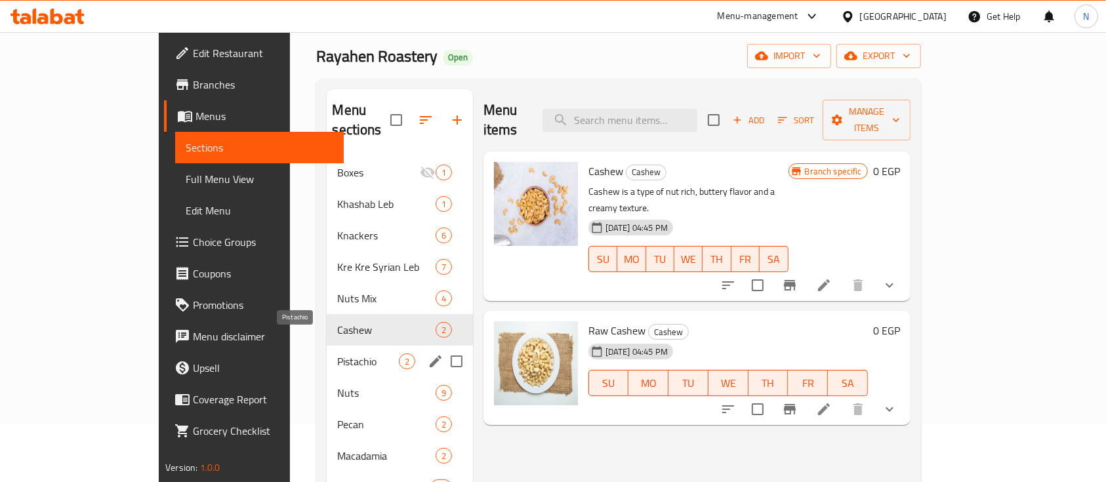
click at [337, 354] on span "Pistachio" at bounding box center [367, 362] width 61 height 16
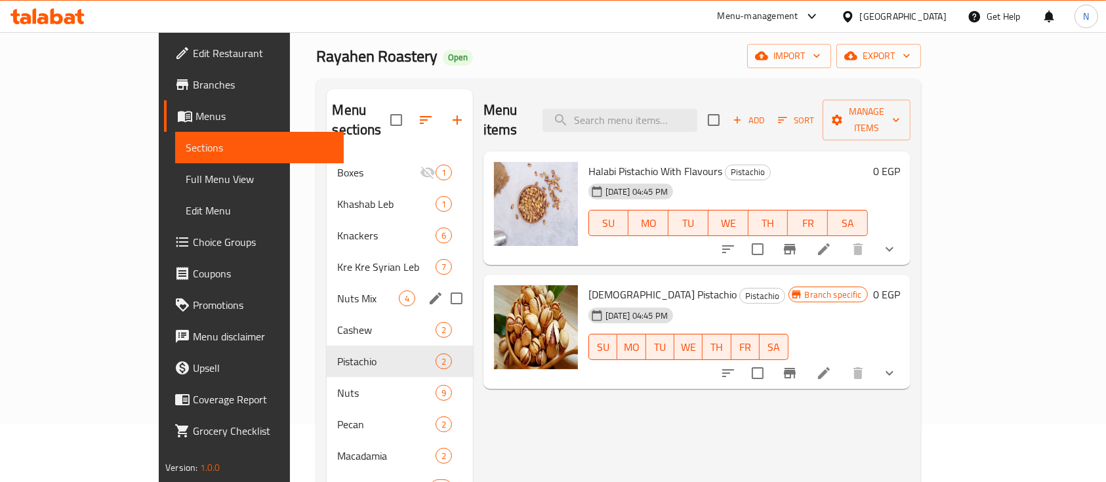
click at [327, 283] on div "Nuts Mix 4" at bounding box center [400, 298] width 146 height 31
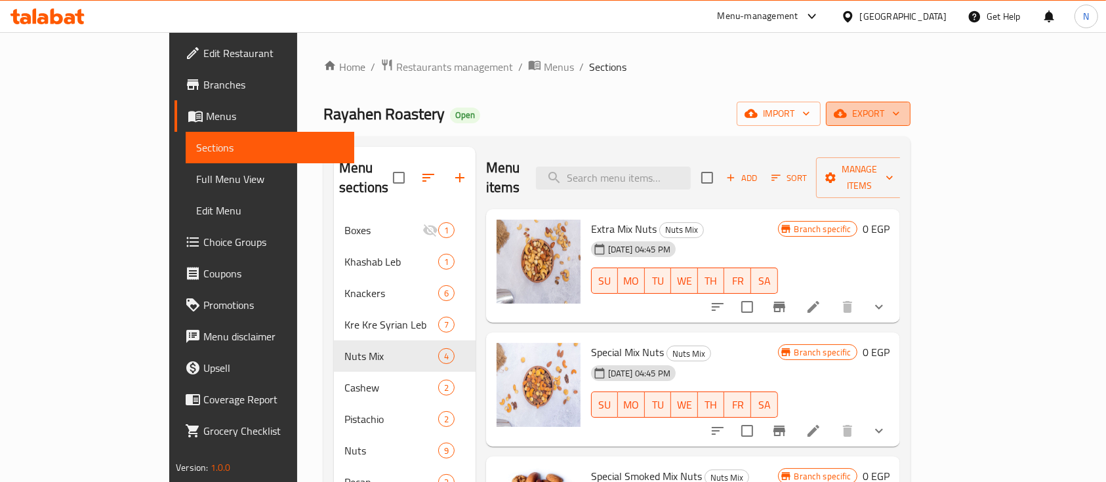
click at [900, 109] on span "export" at bounding box center [868, 114] width 64 height 16
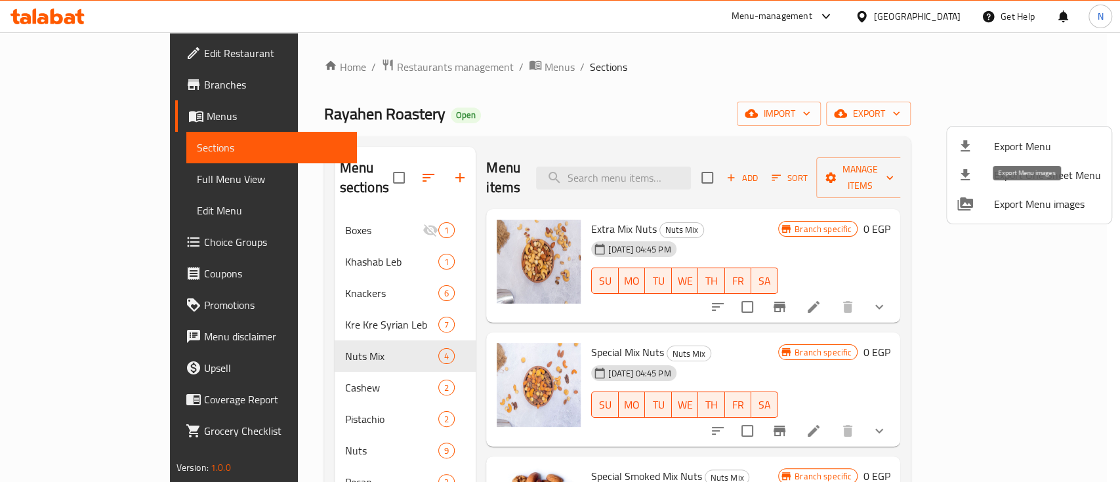
click at [1063, 205] on span "Export Menu images" at bounding box center [1047, 204] width 107 height 16
